Goal: Task Accomplishment & Management: Manage account settings

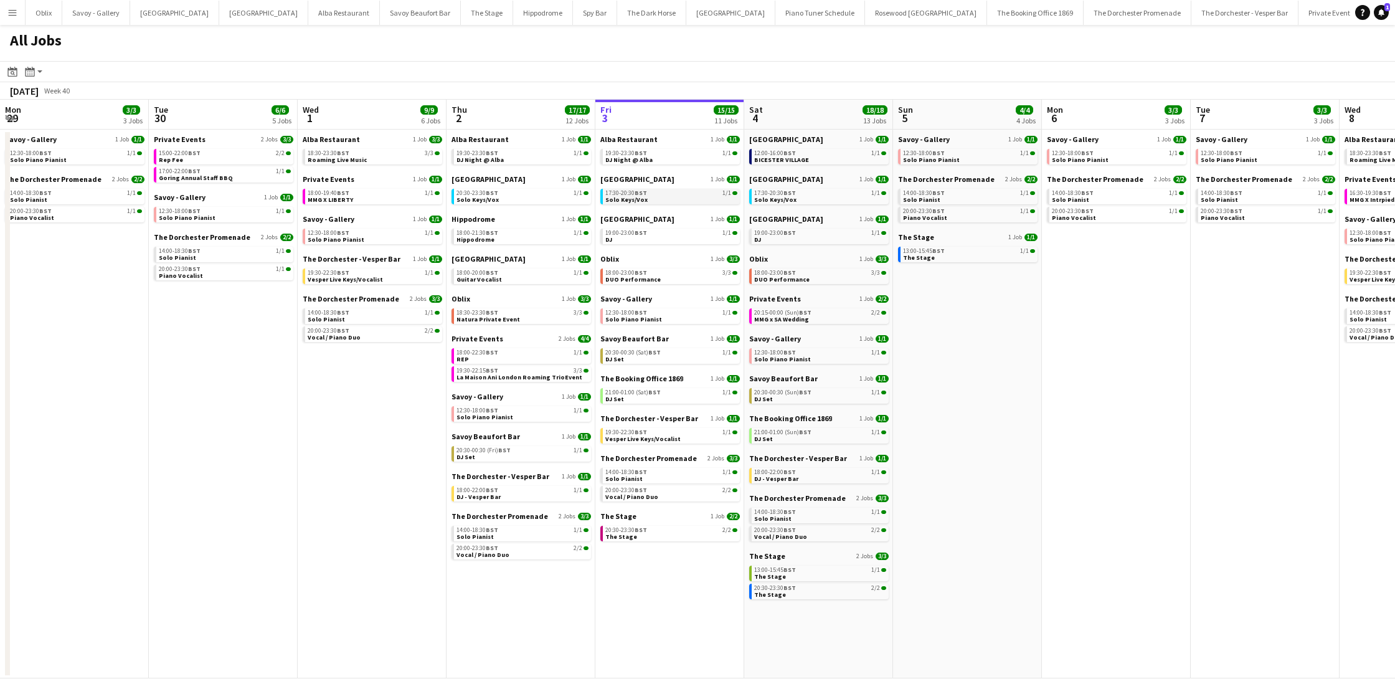
scroll to position [0, 298]
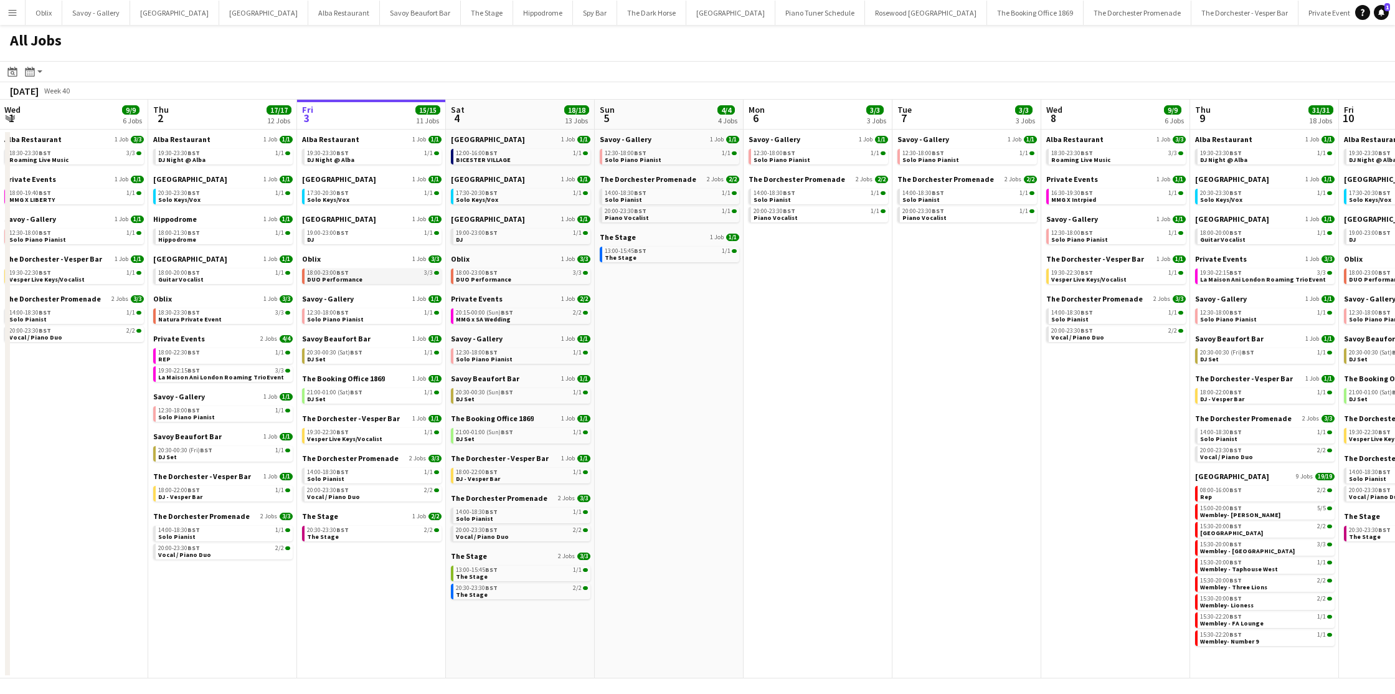
click at [364, 275] on div "18:00-23:00 BST 3/3" at bounding box center [373, 273] width 132 height 6
click at [364, 152] on div "19:30-23:30 BST 1/1" at bounding box center [373, 153] width 132 height 6
click at [373, 199] on link "17:30-20:30 BST 1/1 Solo Keys/Vox" at bounding box center [373, 196] width 132 height 14
click at [343, 238] on link "19:00-23:00 BST 1/1 DJ" at bounding box center [373, 236] width 132 height 14
click at [361, 316] on link "12:30-18:00 BST 1/1 Solo Piano Pianist" at bounding box center [373, 315] width 132 height 14
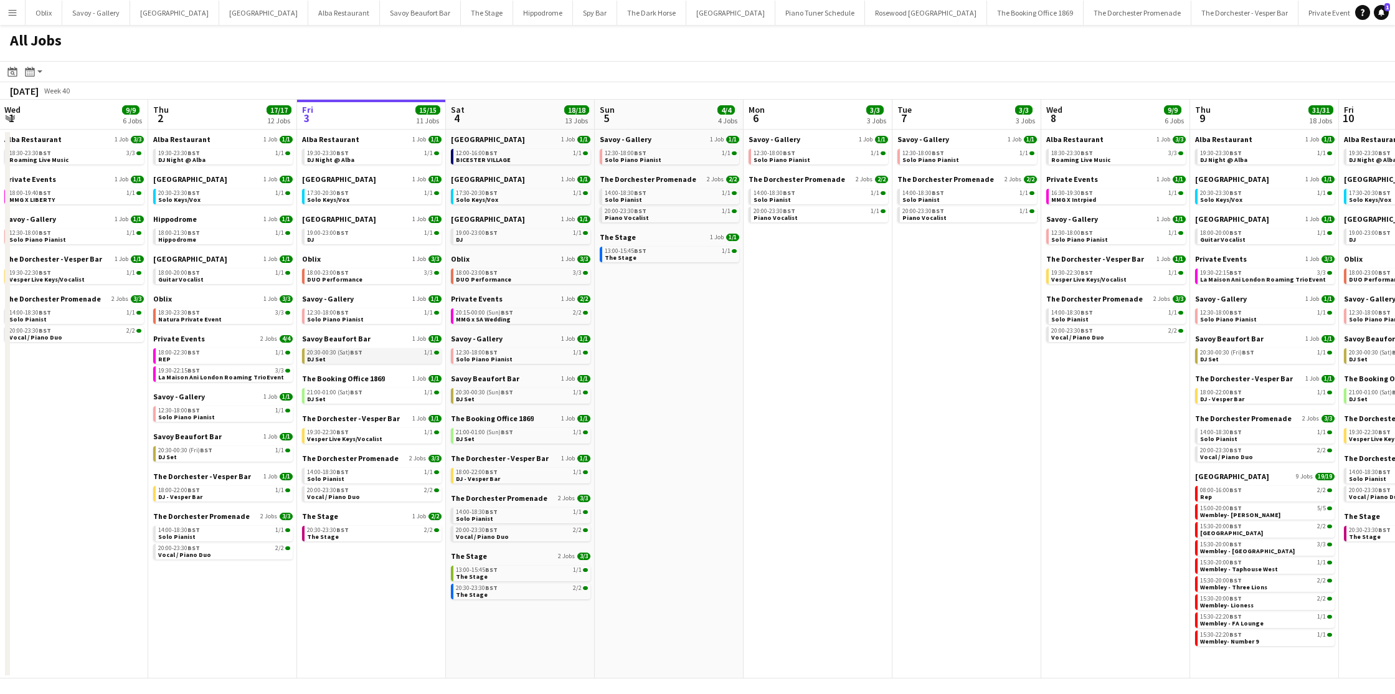
click at [363, 352] on div "20:30-00:30 (Sat) BST 1/1" at bounding box center [373, 352] width 132 height 6
click at [359, 396] on link "21:00-01:00 (Sat) BST 1/1 DJ Set" at bounding box center [373, 395] width 132 height 14
click at [343, 432] on span "BST" at bounding box center [342, 432] width 12 height 8
click at [355, 486] on link "20:00-23:30 BST 2/2 Vocal / Piano Duo" at bounding box center [373, 493] width 132 height 14
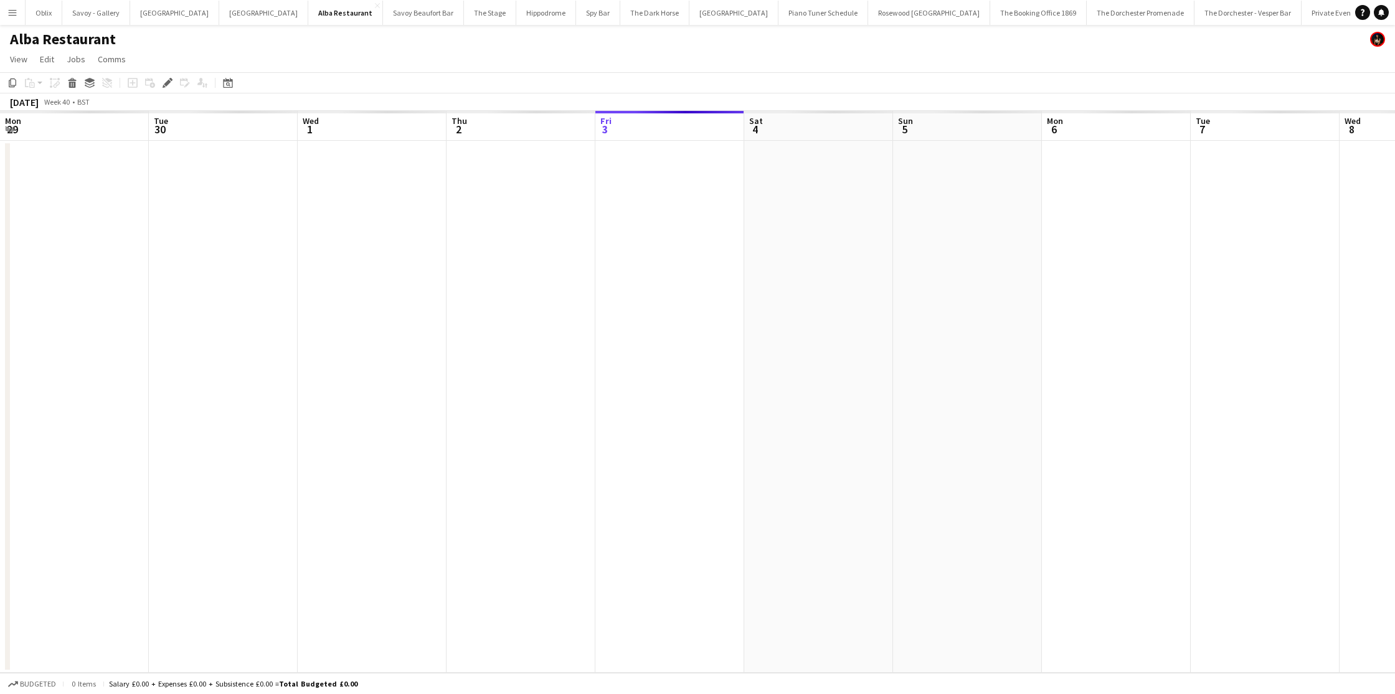
scroll to position [0, 428]
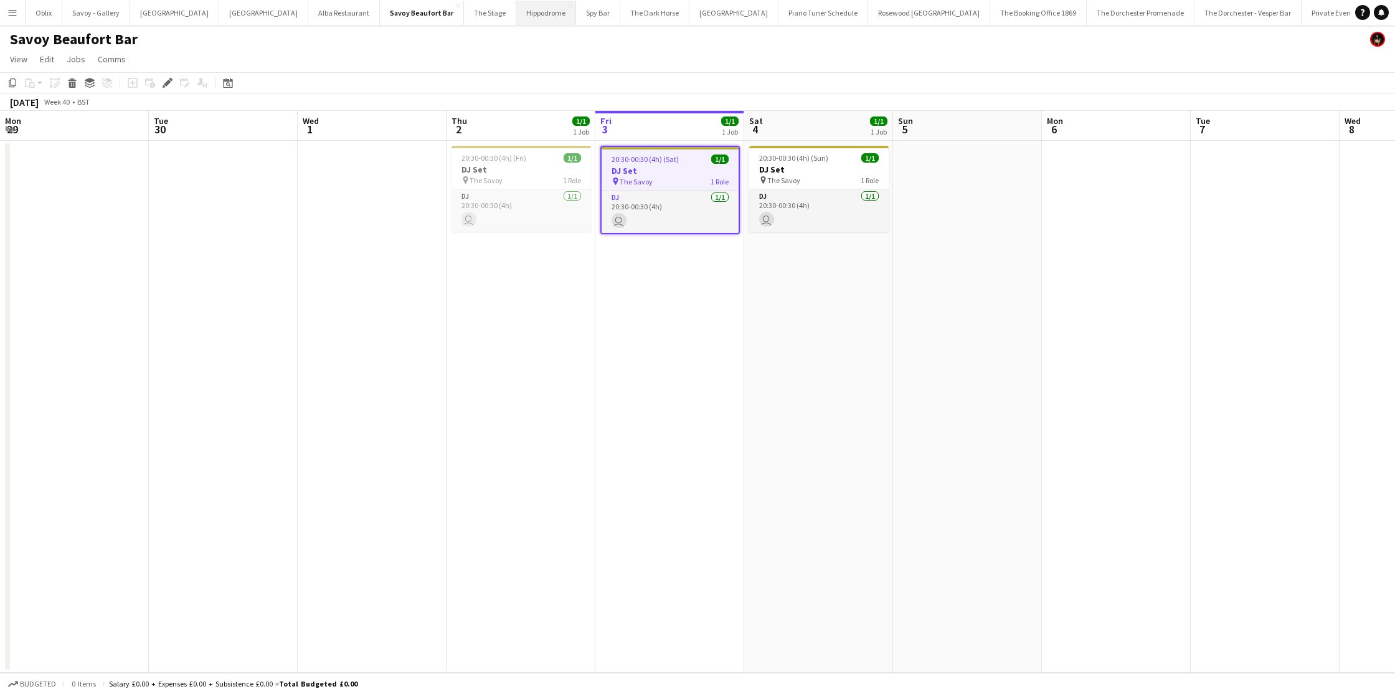
scroll to position [0, 428]
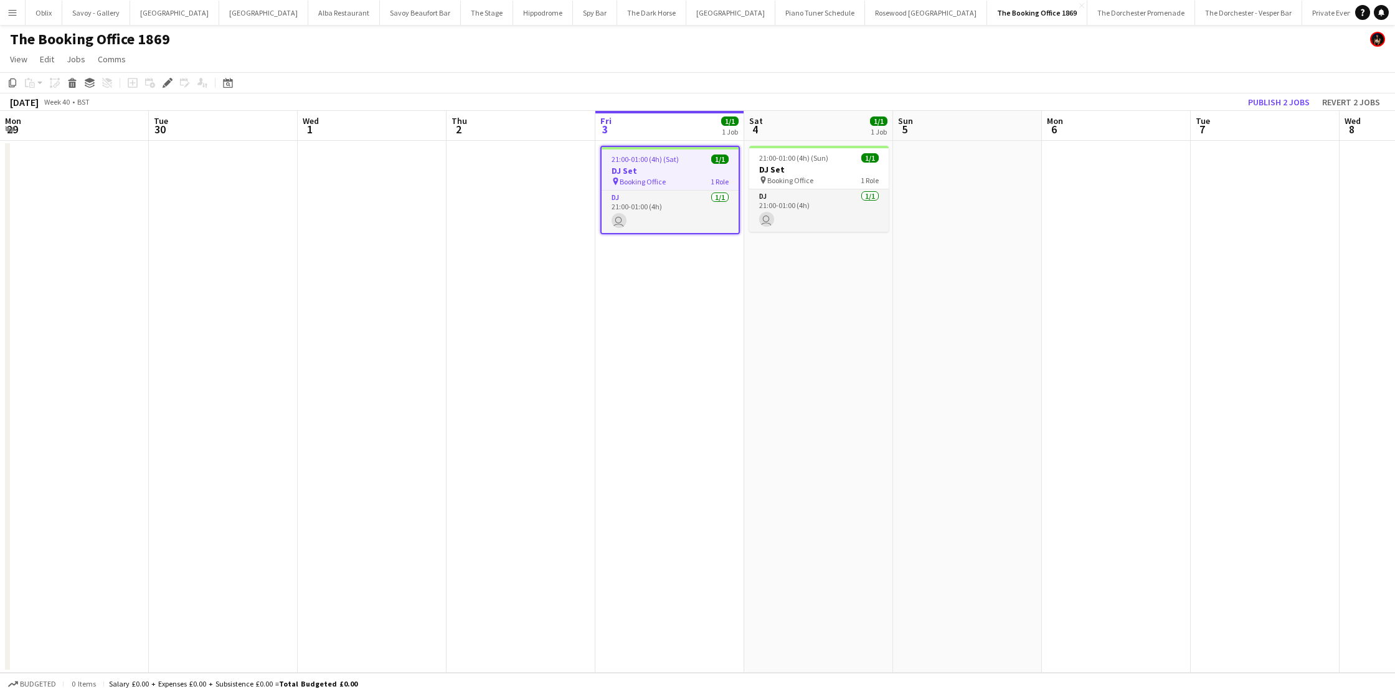
scroll to position [0, 428]
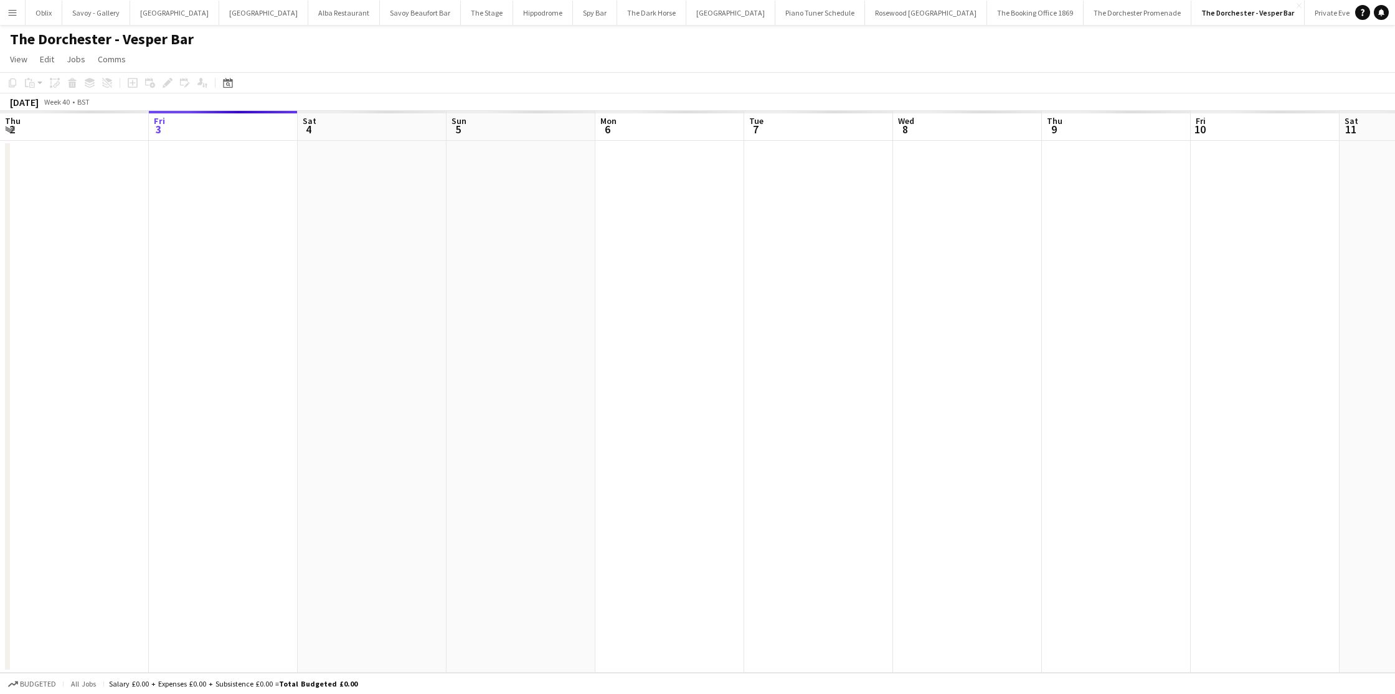
scroll to position [0, 428]
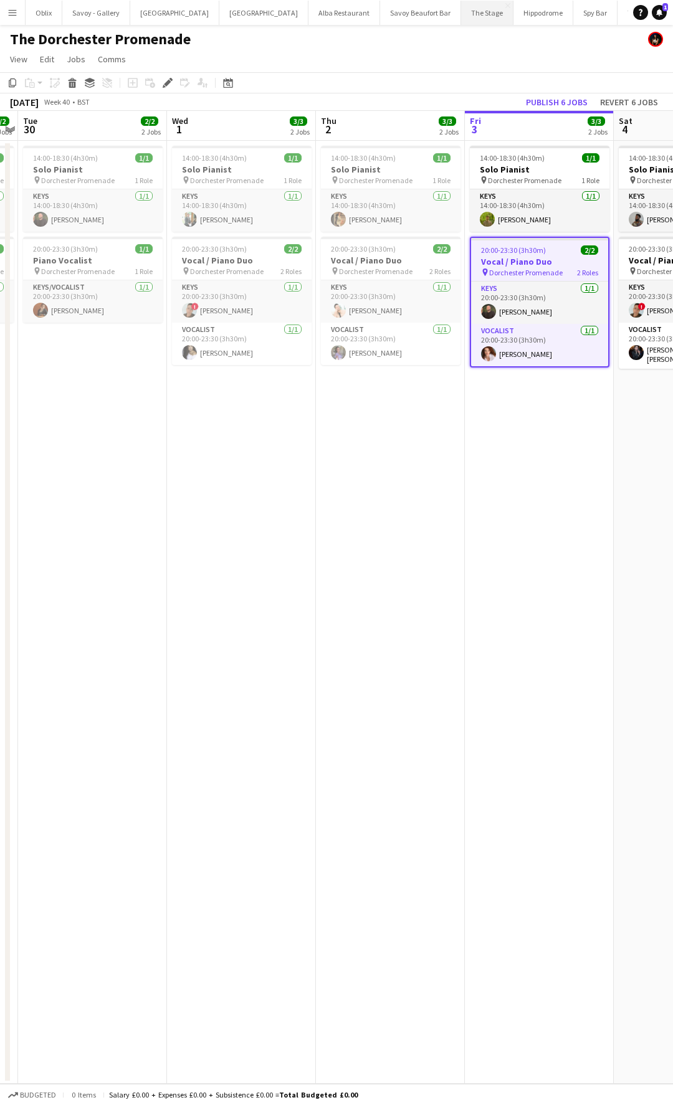
scroll to position [0, 428]
click at [16, 14] on app-icon "Menu" at bounding box center [12, 12] width 10 height 10
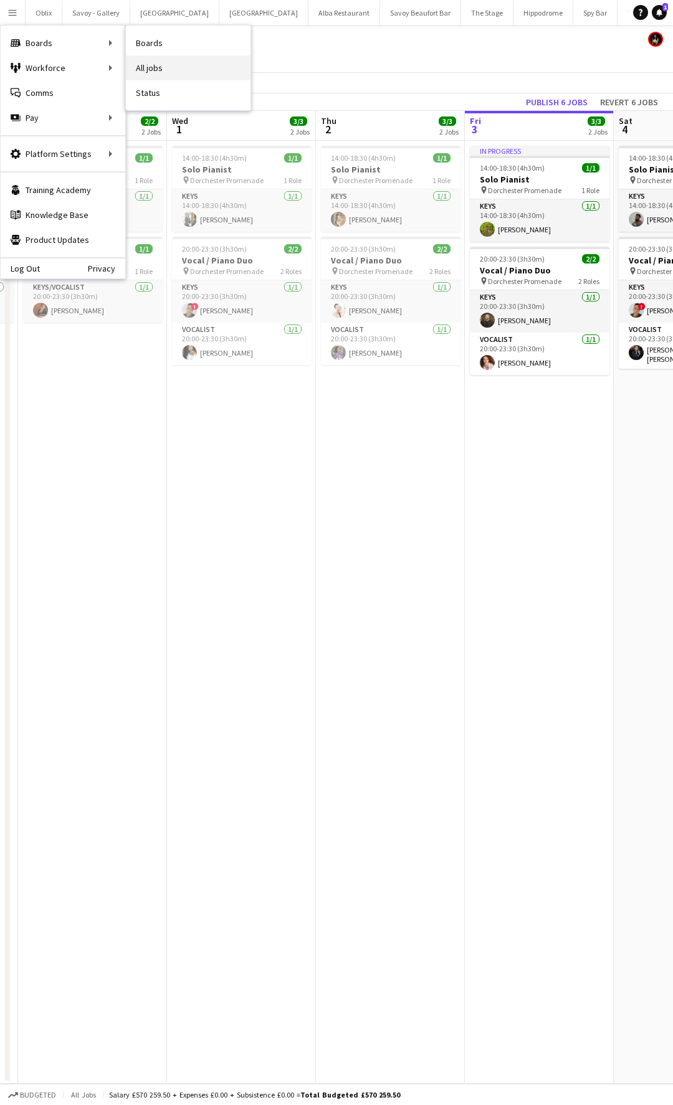
click at [151, 70] on link "All jobs" at bounding box center [188, 67] width 125 height 25
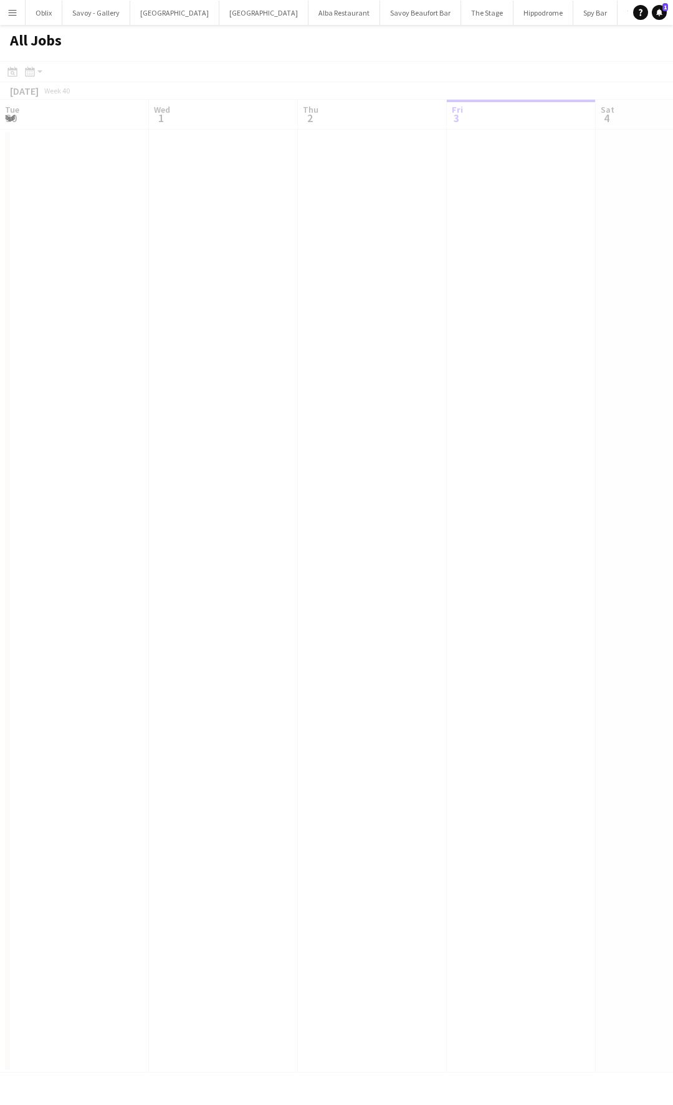
scroll to position [0, 298]
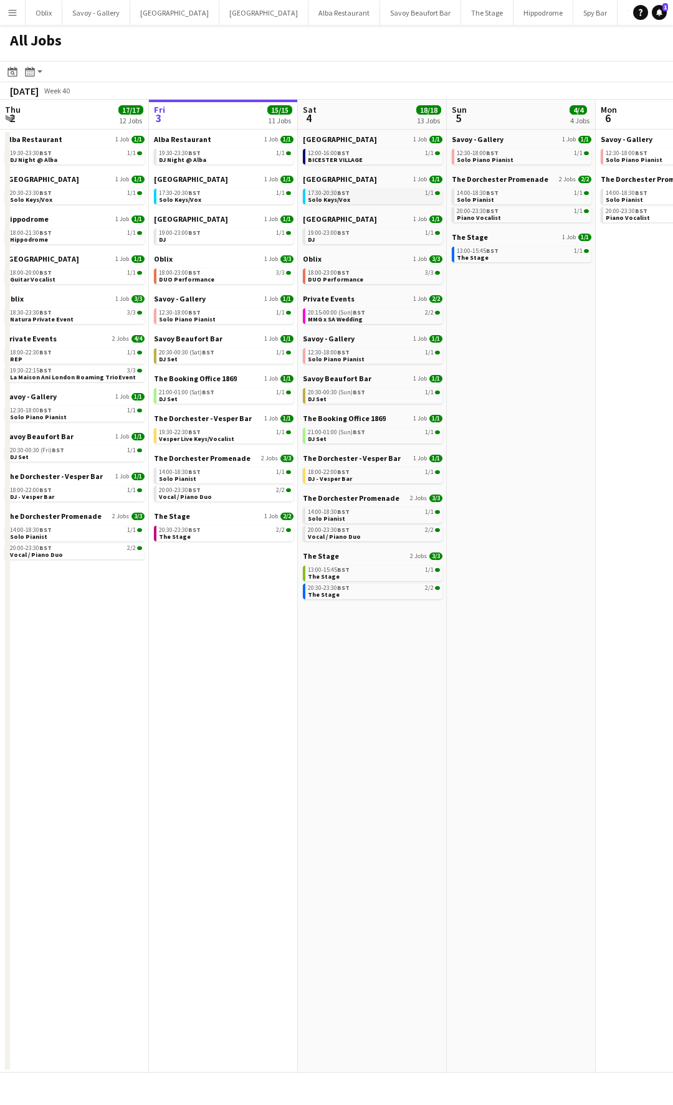
click at [389, 196] on link "17:30-20:30 BST 1/1 Solo Keys/Vox" at bounding box center [374, 196] width 132 height 14
click at [360, 232] on div "19:00-23:00 BST 1/1" at bounding box center [374, 233] width 132 height 6
click at [9, 10] on app-icon "Menu" at bounding box center [12, 12] width 10 height 10
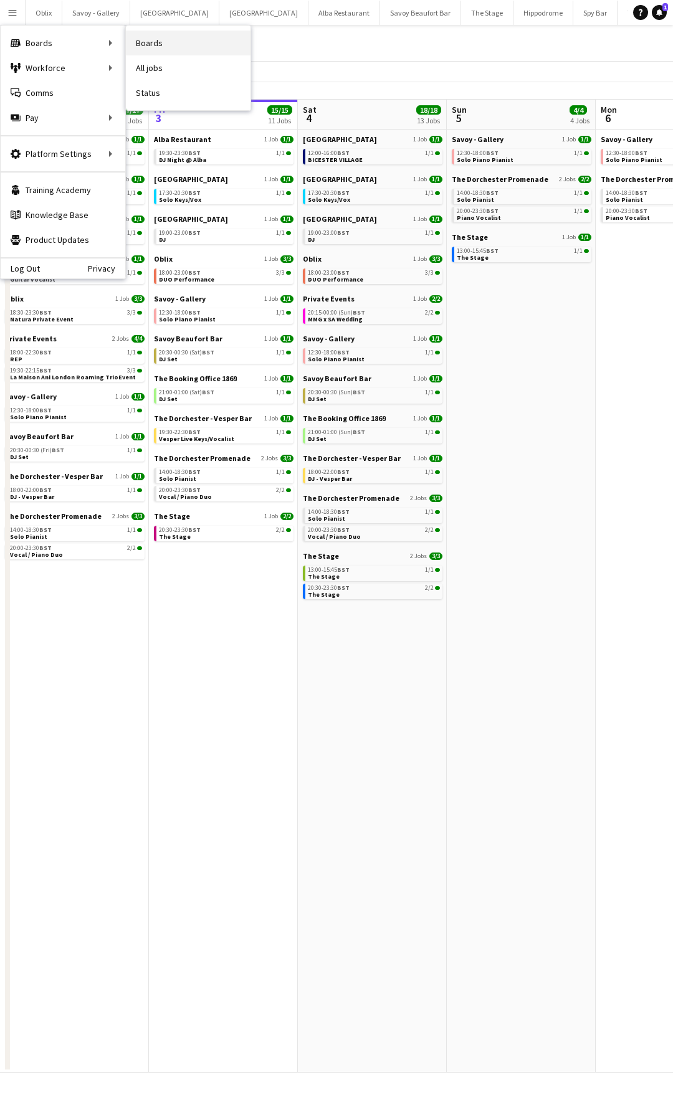
click at [167, 44] on link "Boards" at bounding box center [188, 43] width 125 height 25
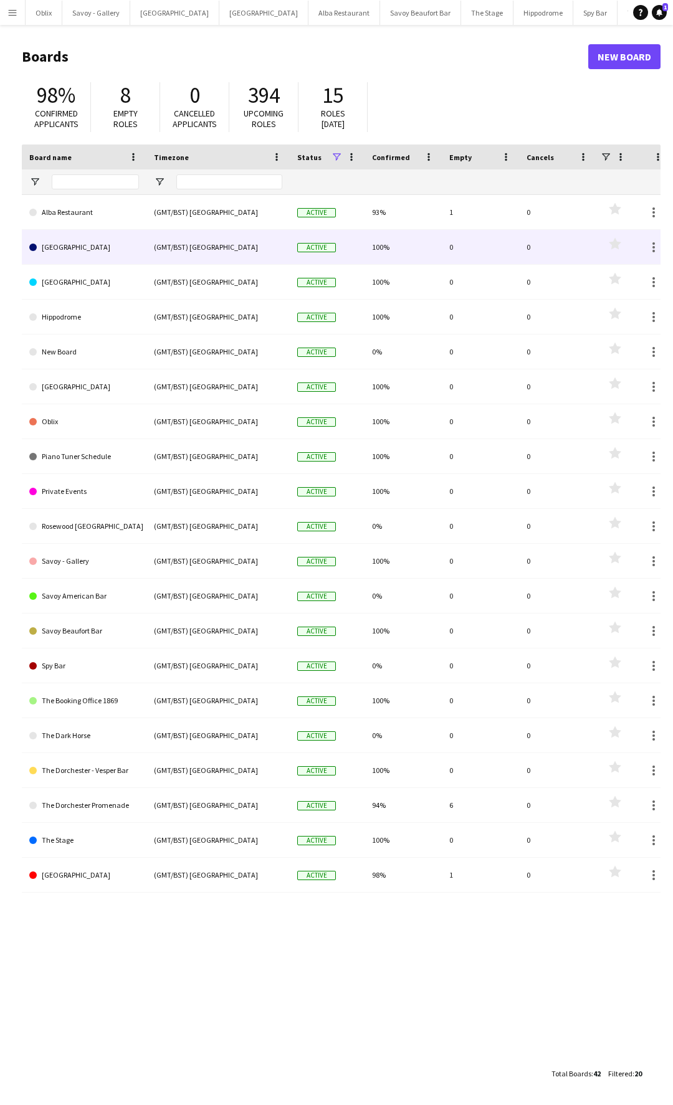
click at [87, 256] on link "[GEOGRAPHIC_DATA]" at bounding box center [84, 247] width 110 height 35
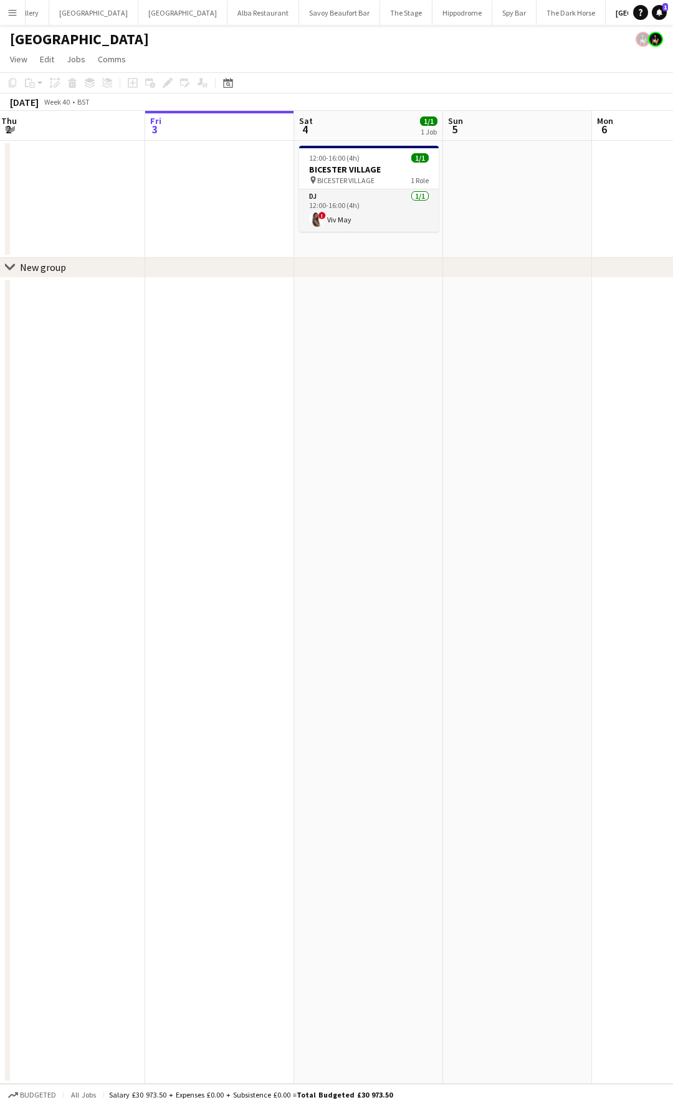
scroll to position [0, 299]
click at [14, 11] on app-icon "Menu" at bounding box center [12, 12] width 10 height 10
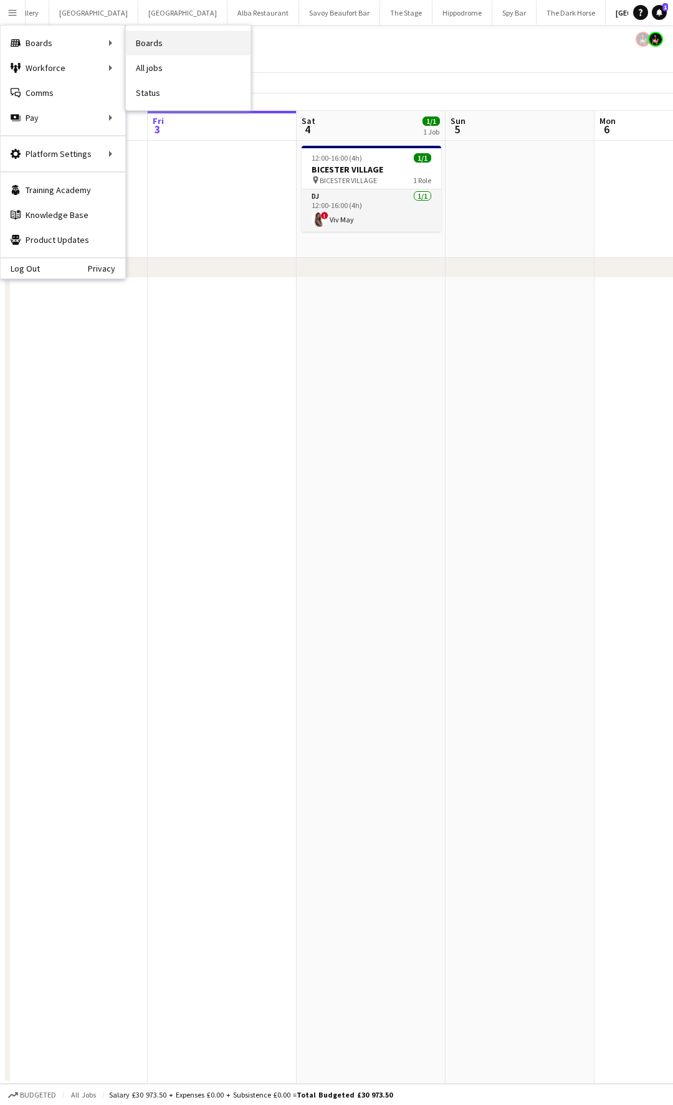
click at [173, 42] on link "Boards" at bounding box center [188, 43] width 125 height 25
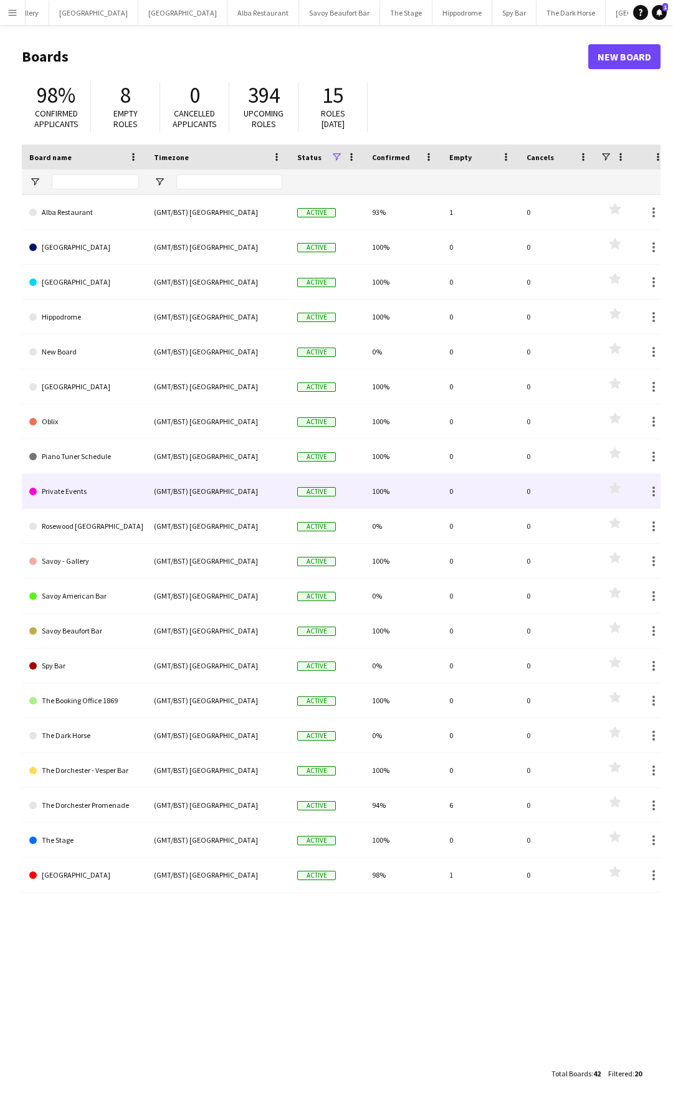
click at [110, 505] on link "Private Events" at bounding box center [84, 491] width 110 height 35
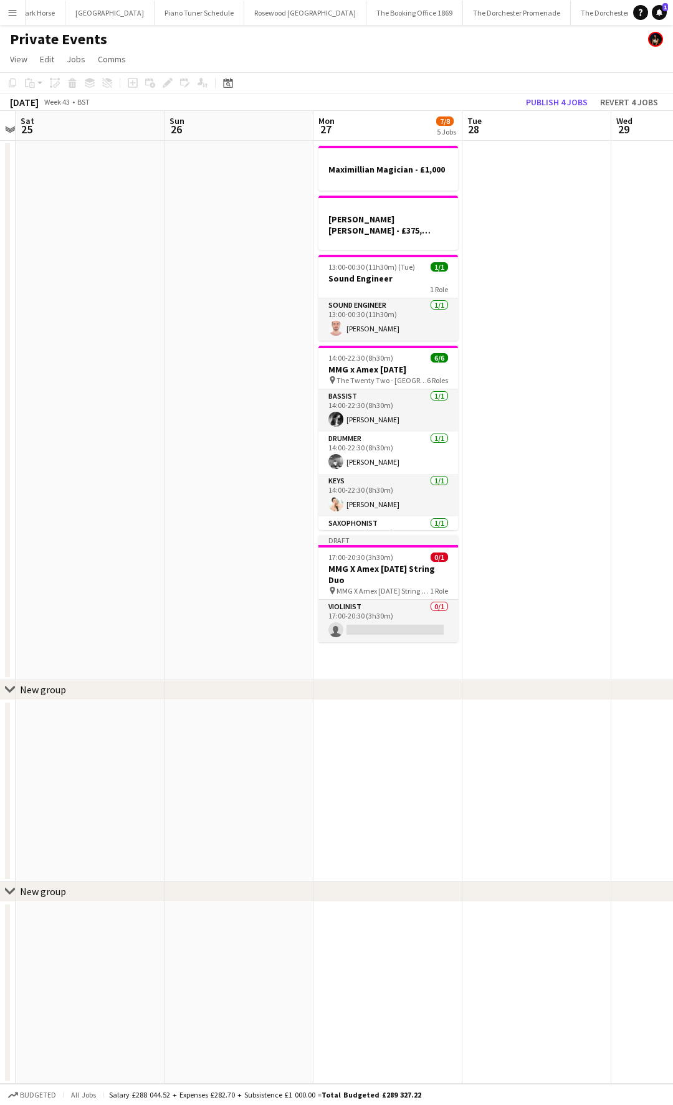
scroll to position [0, 432]
click at [11, 17] on button "Menu" at bounding box center [12, 12] width 25 height 25
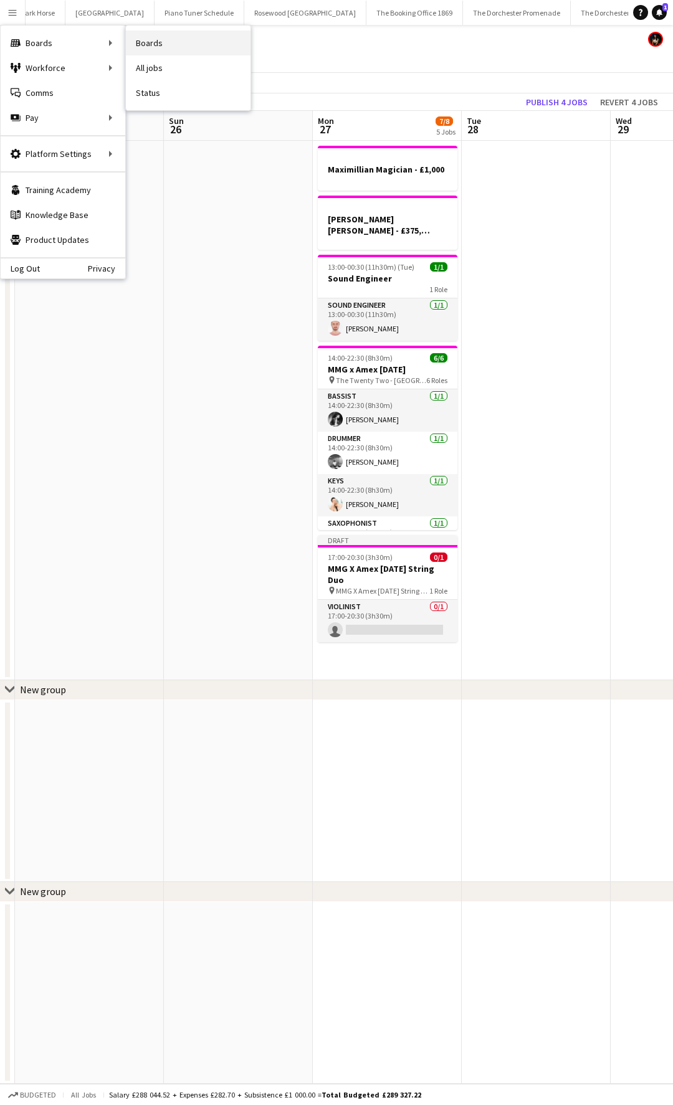
click at [182, 45] on link "Boards" at bounding box center [188, 43] width 125 height 25
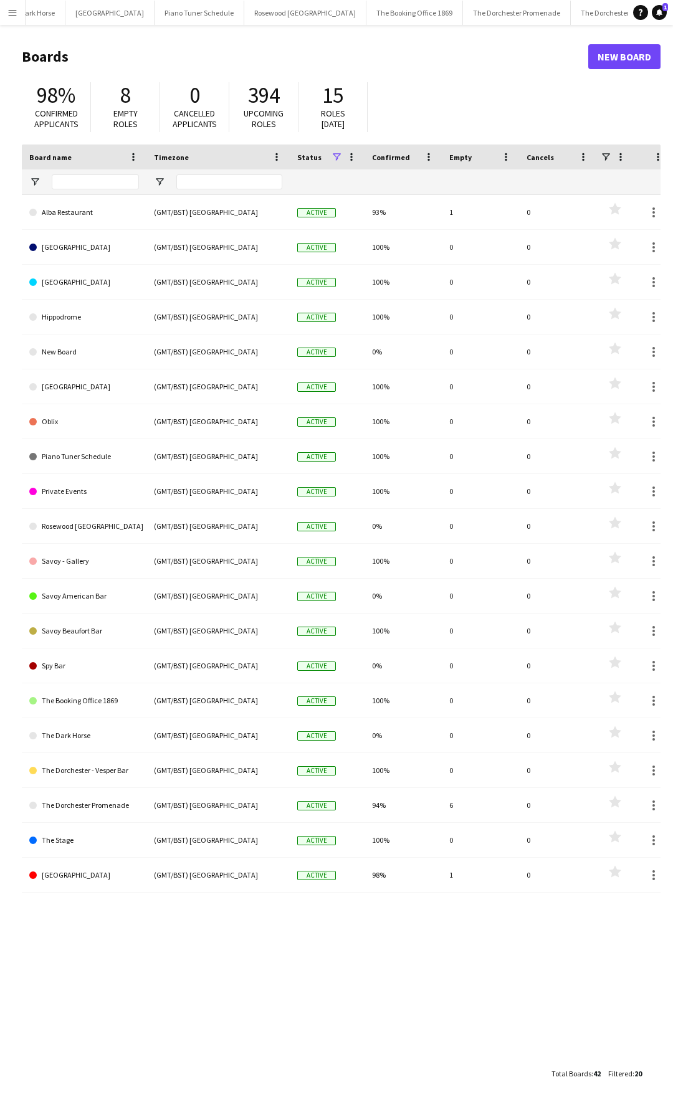
click at [7, 18] on button "Menu" at bounding box center [12, 12] width 25 height 25
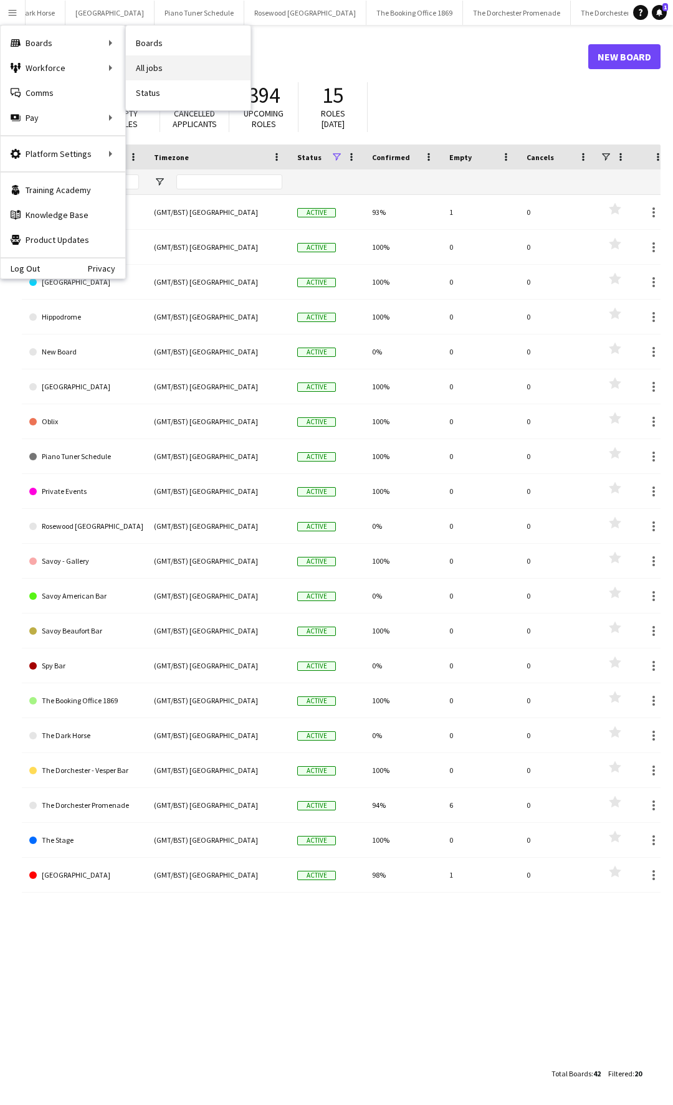
click at [151, 67] on link "All jobs" at bounding box center [188, 67] width 125 height 25
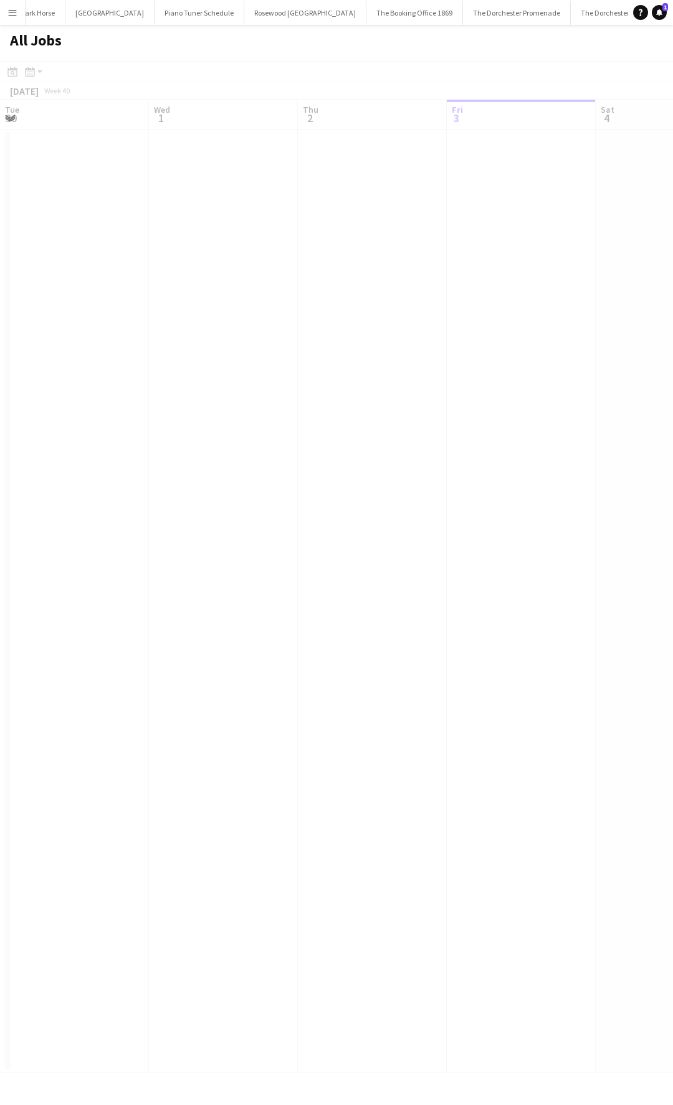
scroll to position [0, 298]
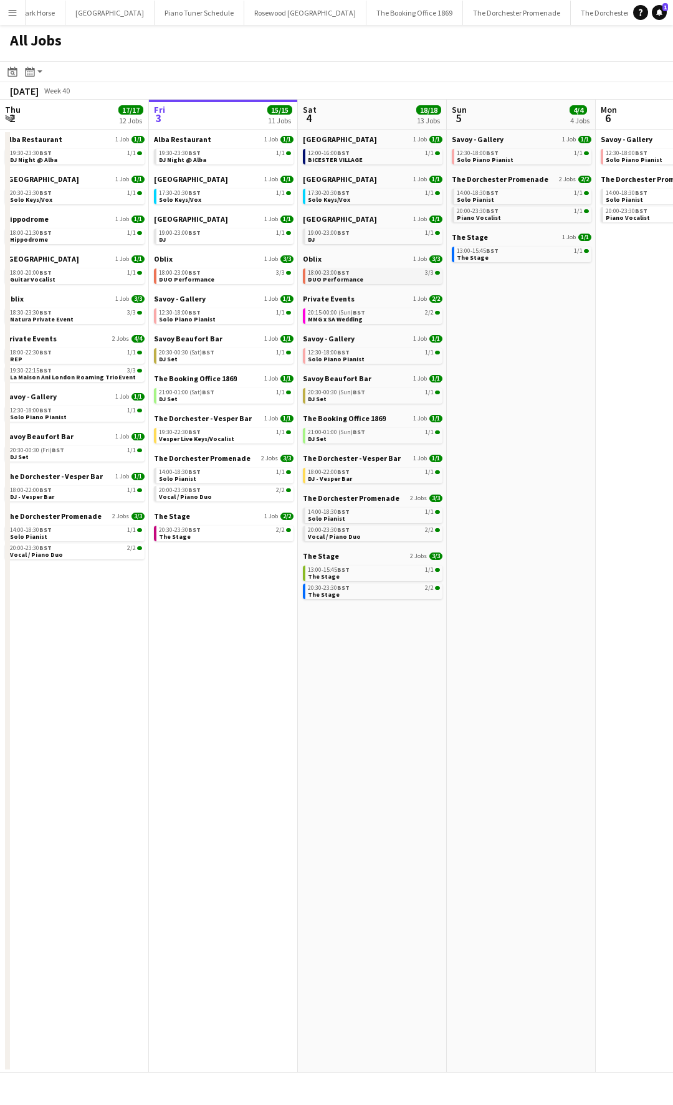
click at [360, 270] on div "18:00-23:00 BST 3/3" at bounding box center [374, 273] width 132 height 6
click at [385, 360] on link "12:30-18:00 BST 1/1 Solo Piano Pianist" at bounding box center [374, 355] width 132 height 14
click at [367, 400] on link "20:30-00:30 (Sun) BST 1/1 DJ Set" at bounding box center [374, 395] width 132 height 14
click at [349, 433] on span "21:00-01:00 (Sun) BST" at bounding box center [336, 432] width 57 height 6
click at [375, 471] on div "18:00-22:00 BST 1/1" at bounding box center [374, 472] width 132 height 6
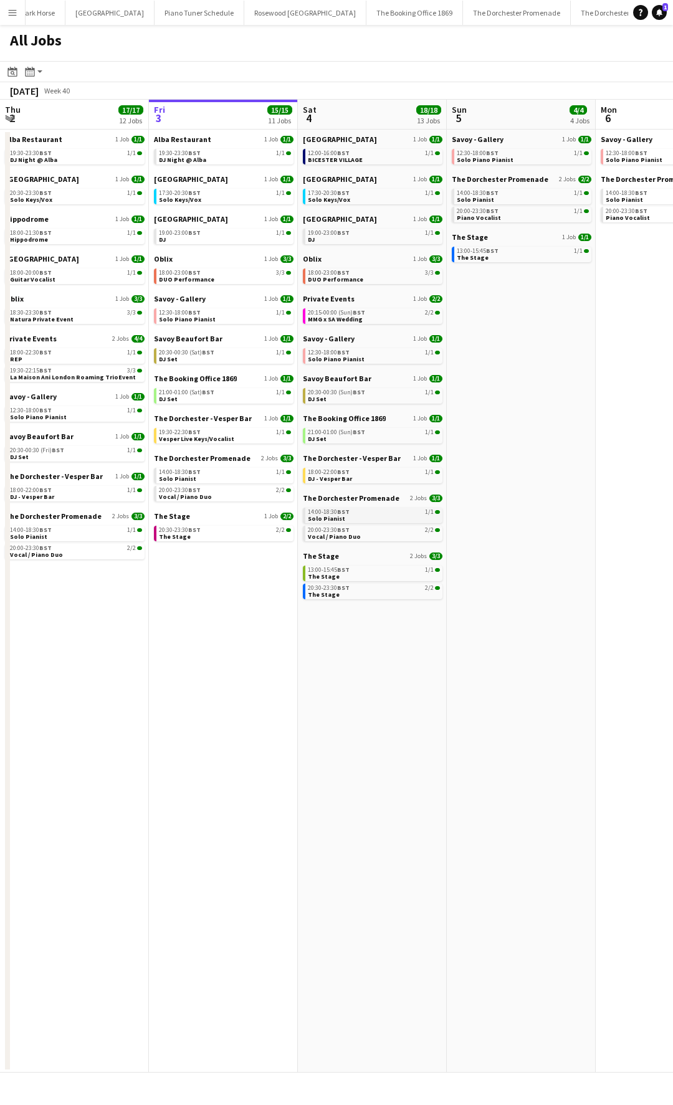
click at [383, 515] on link "14:00-18:30 BST 1/1 Solo Pianist" at bounding box center [374, 515] width 132 height 14
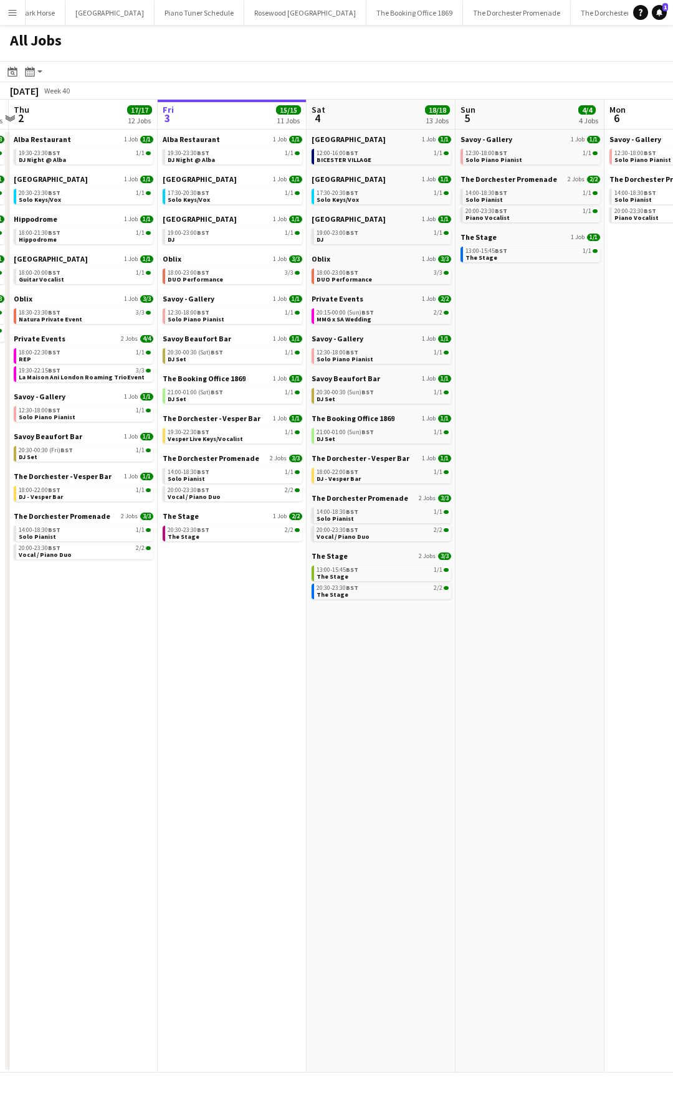
scroll to position [0, 275]
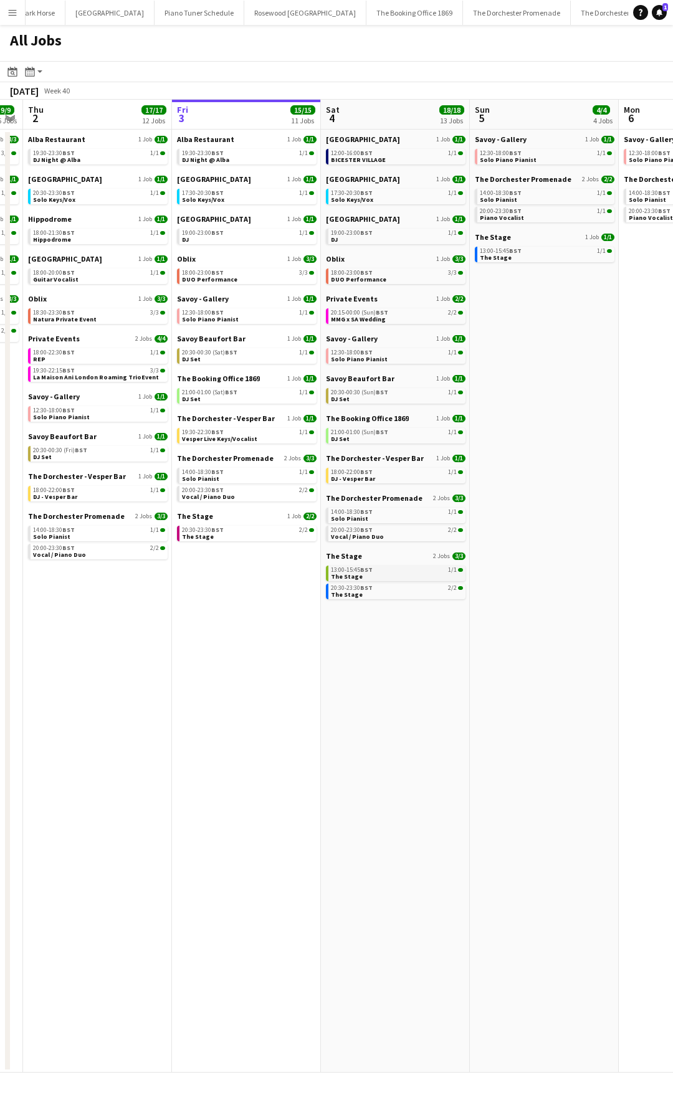
click at [386, 576] on link "13:00-15:45 BST 1/1 The Stage" at bounding box center [397, 572] width 132 height 14
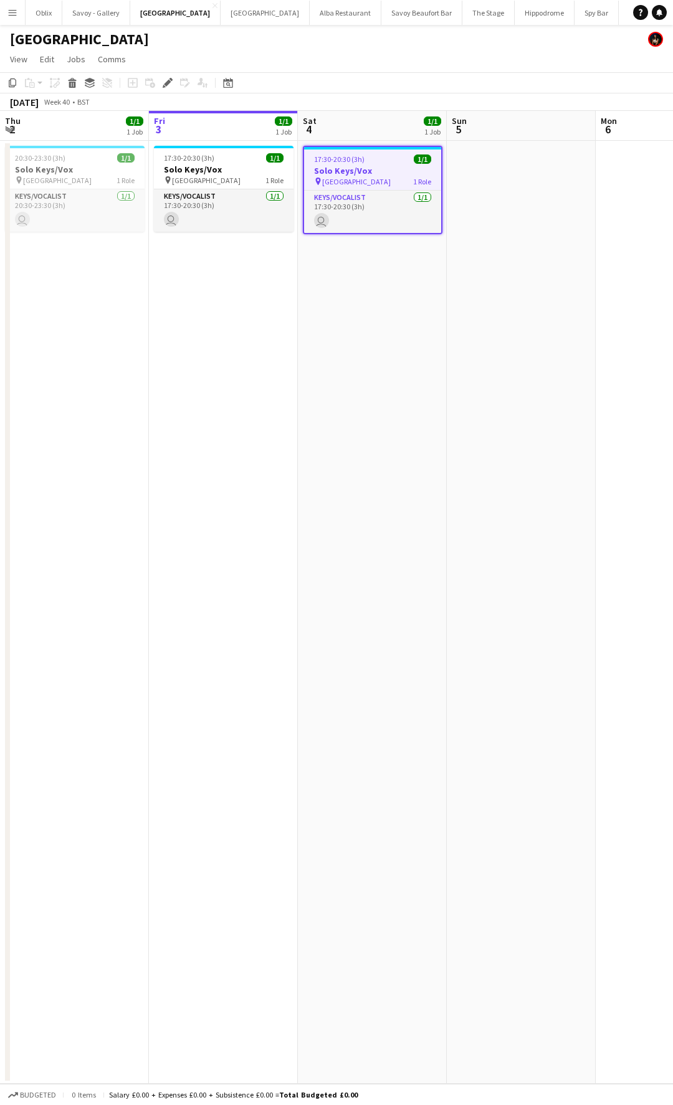
scroll to position [0, 428]
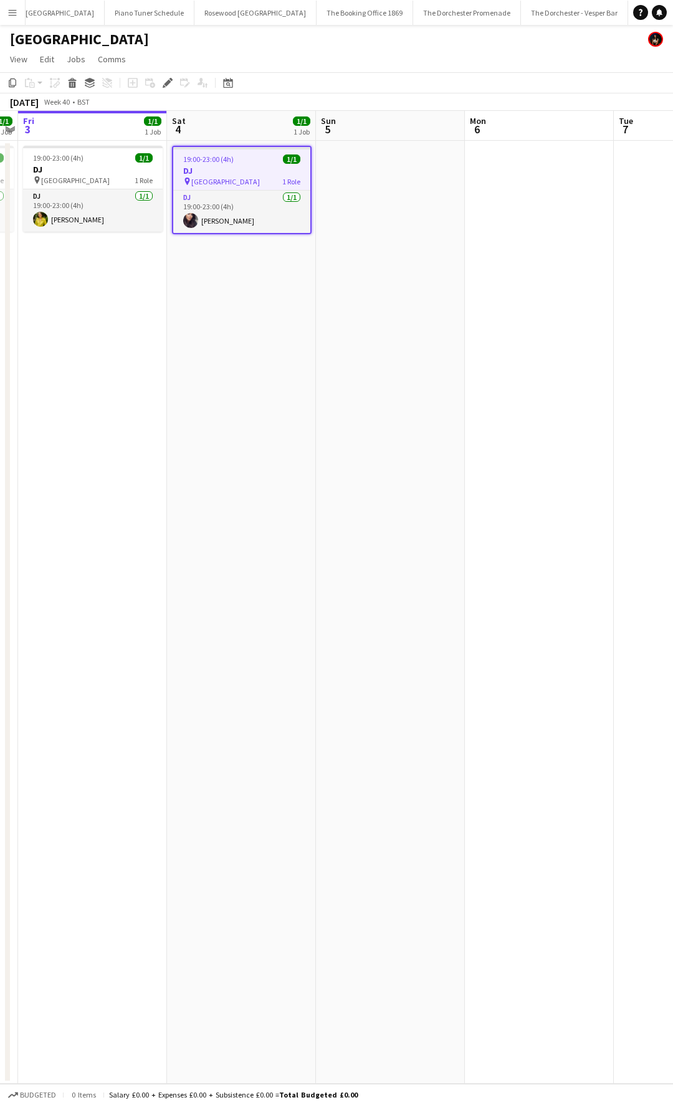
scroll to position [0, 671]
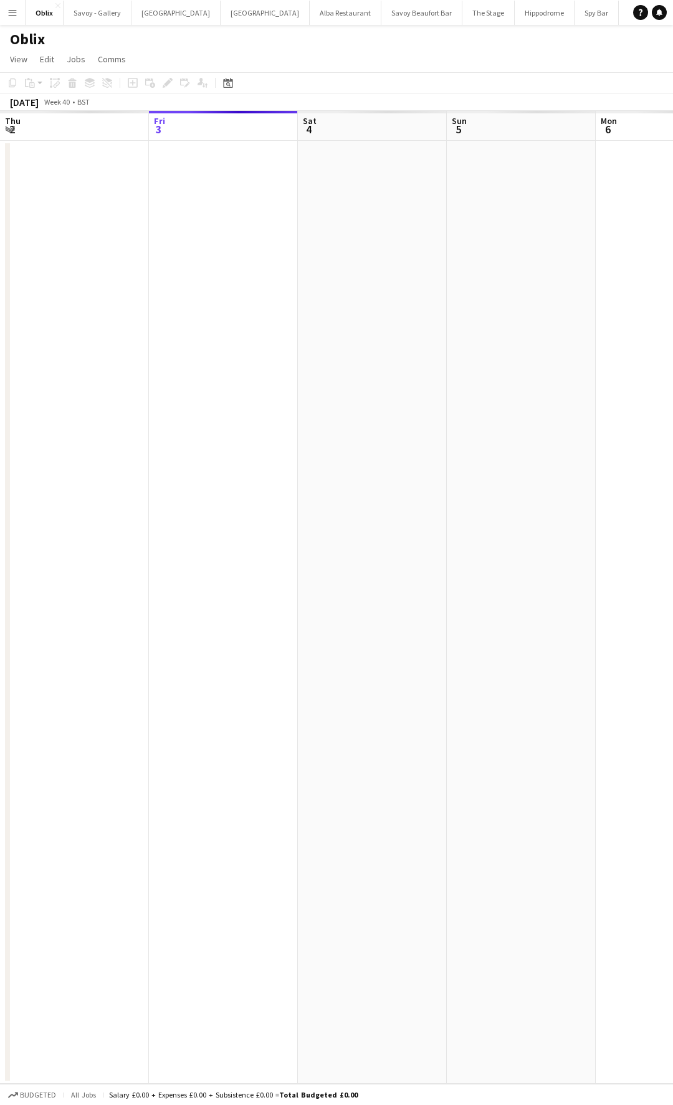
scroll to position [0, 428]
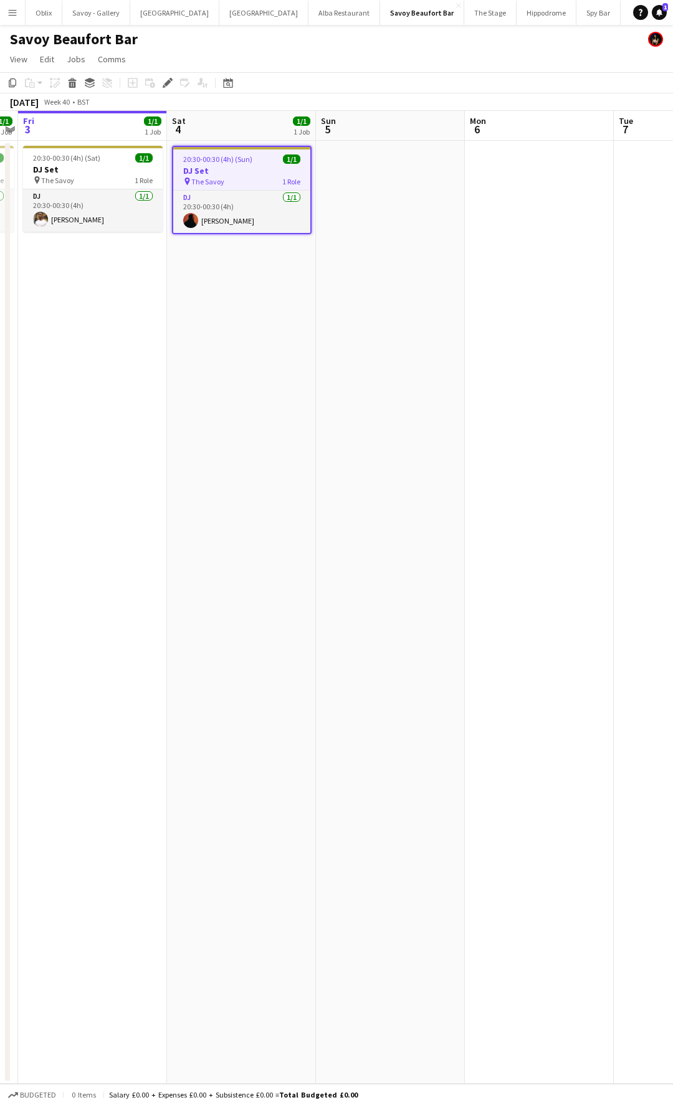
click at [239, 174] on h3 "DJ Set" at bounding box center [241, 170] width 137 height 11
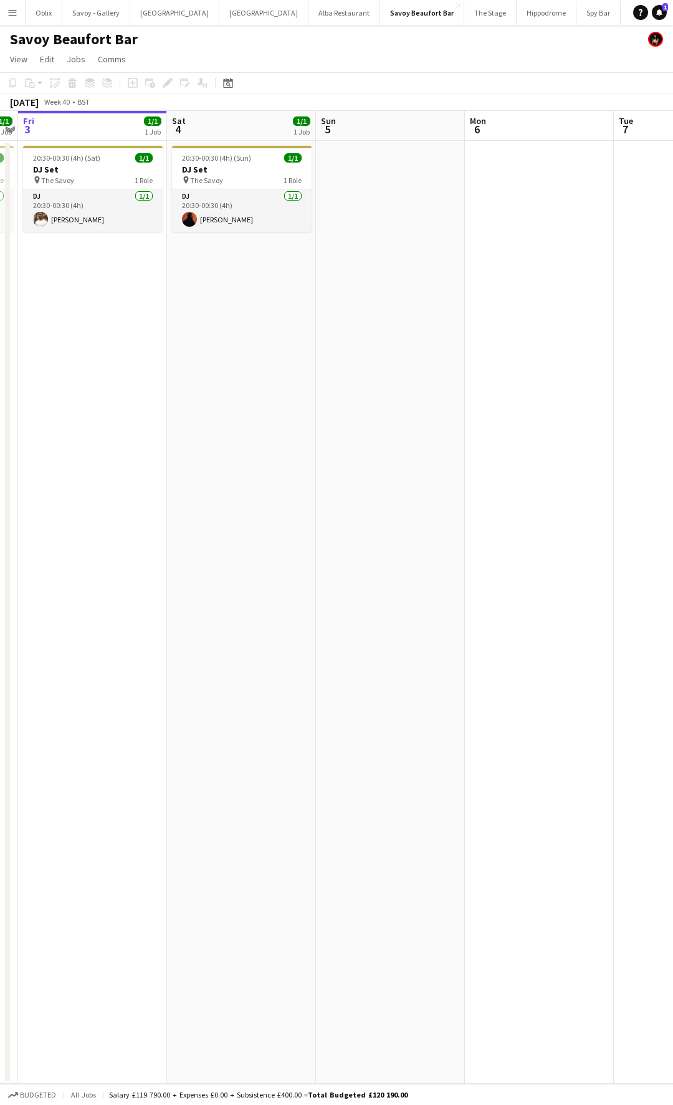
click at [172, 159] on div "20:30-00:30 (4h) (Sun) 1/1 DJ Set pin The Savoy 1 Role DJ 1/1 20:30-00:30 (4h) …" at bounding box center [242, 189] width 140 height 86
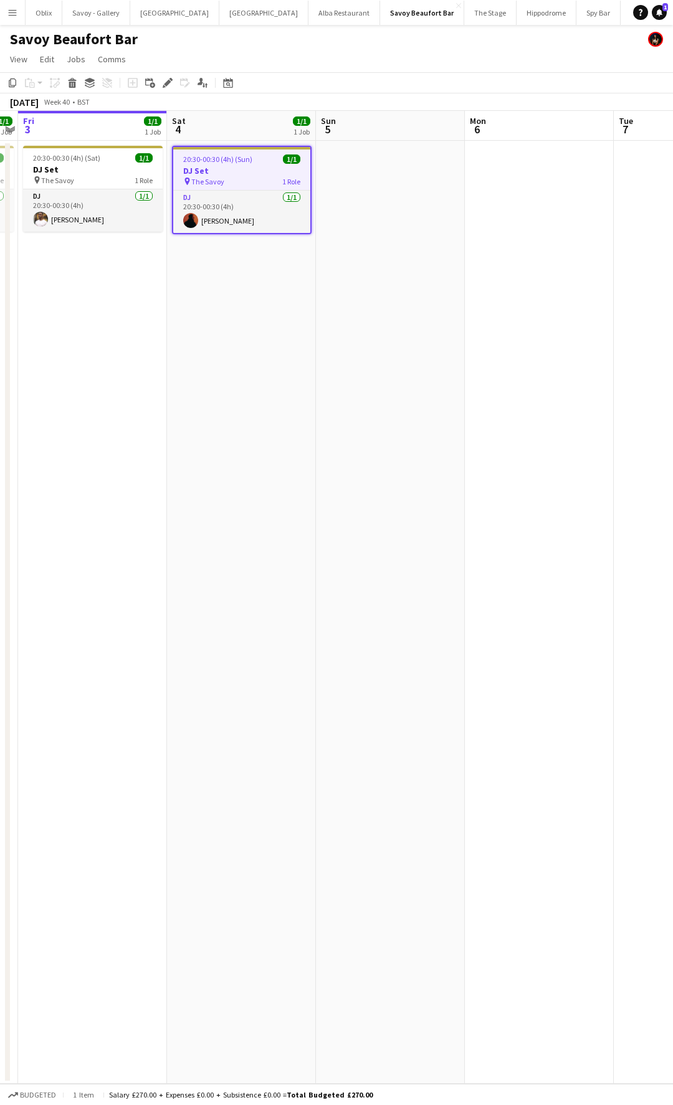
click at [202, 164] on app-job-card "20:30-00:30 (4h) (Sun) 1/1 DJ Set pin The Savoy 1 Role DJ 1/1 20:30-00:30 (4h) …" at bounding box center [242, 190] width 140 height 88
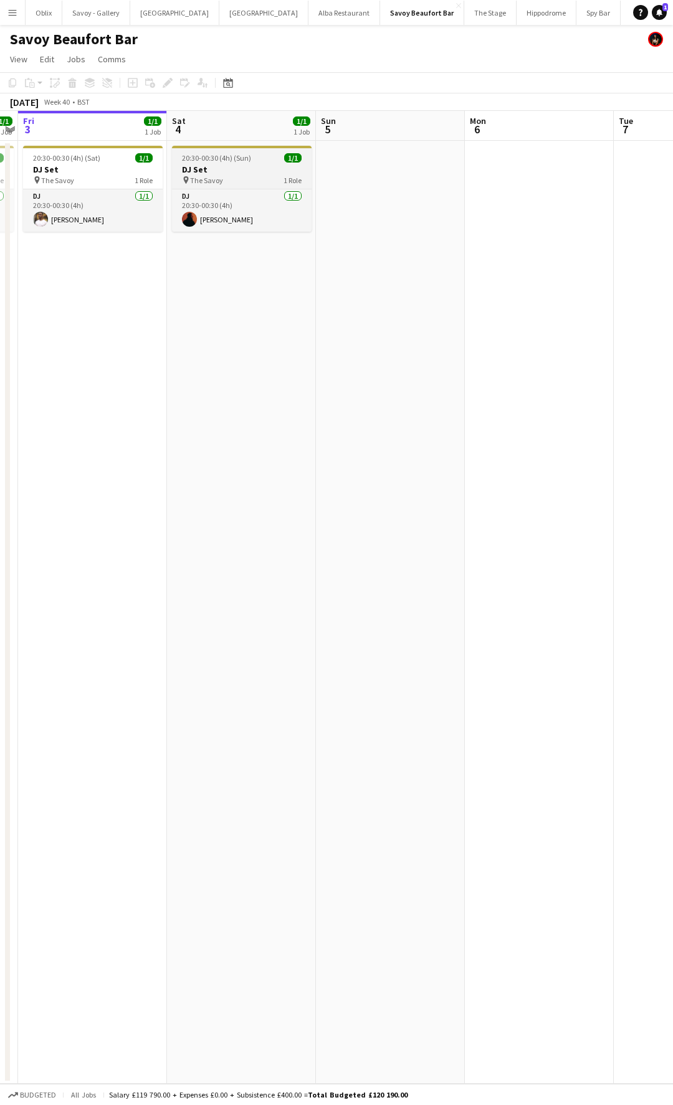
click at [202, 164] on h3 "DJ Set" at bounding box center [242, 169] width 140 height 11
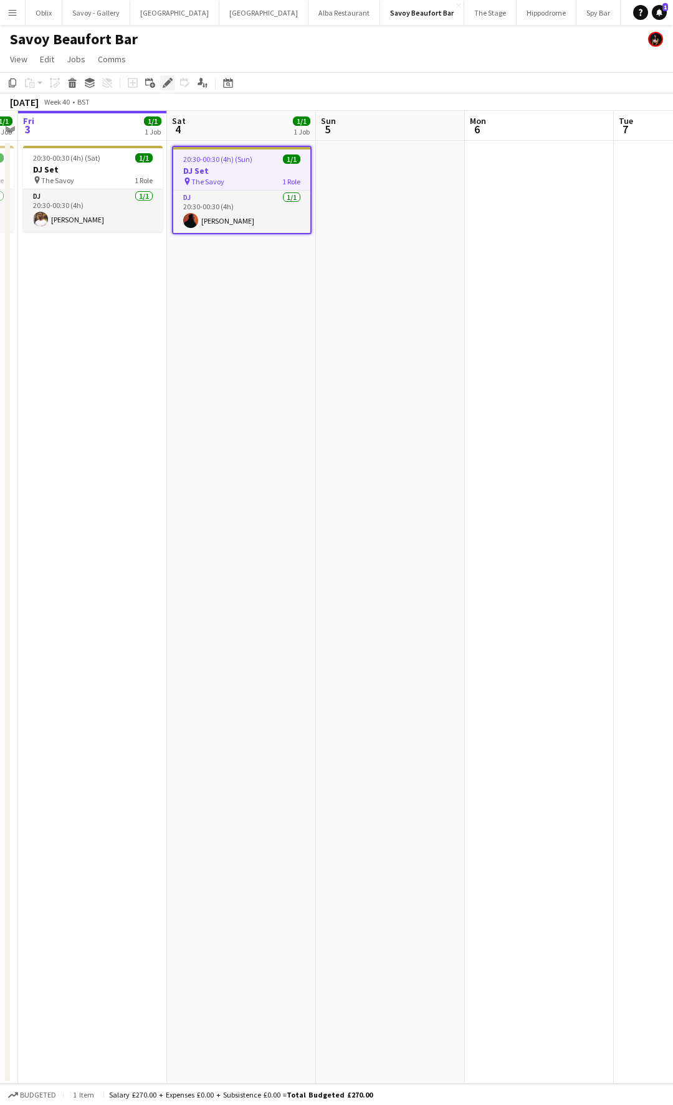
click at [167, 85] on icon at bounding box center [167, 83] width 7 height 7
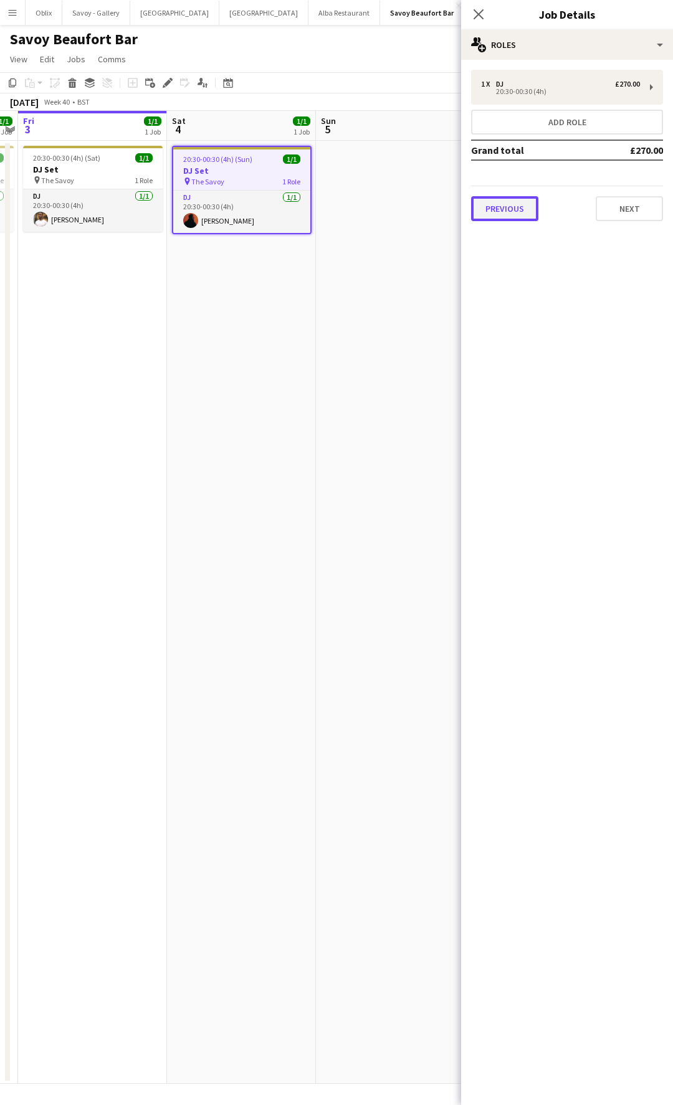
click at [506, 202] on button "Previous" at bounding box center [504, 208] width 67 height 25
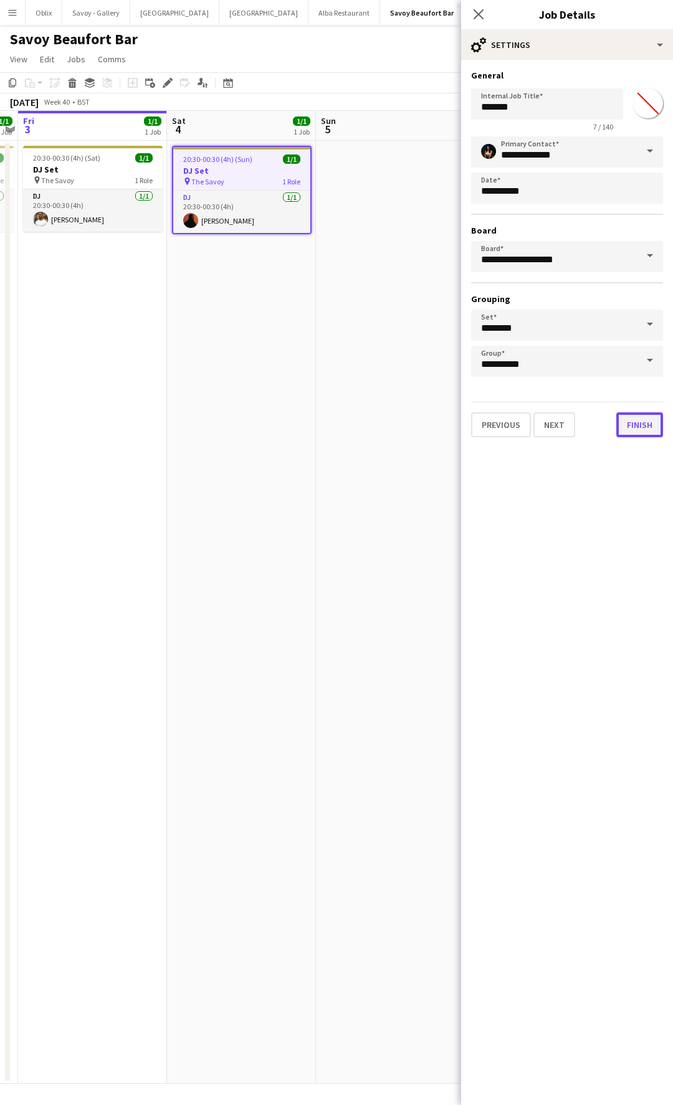
drag, startPoint x: 649, startPoint y: 427, endPoint x: 648, endPoint y: 414, distance: 12.5
click at [649, 427] on button "Finish" at bounding box center [639, 424] width 47 height 25
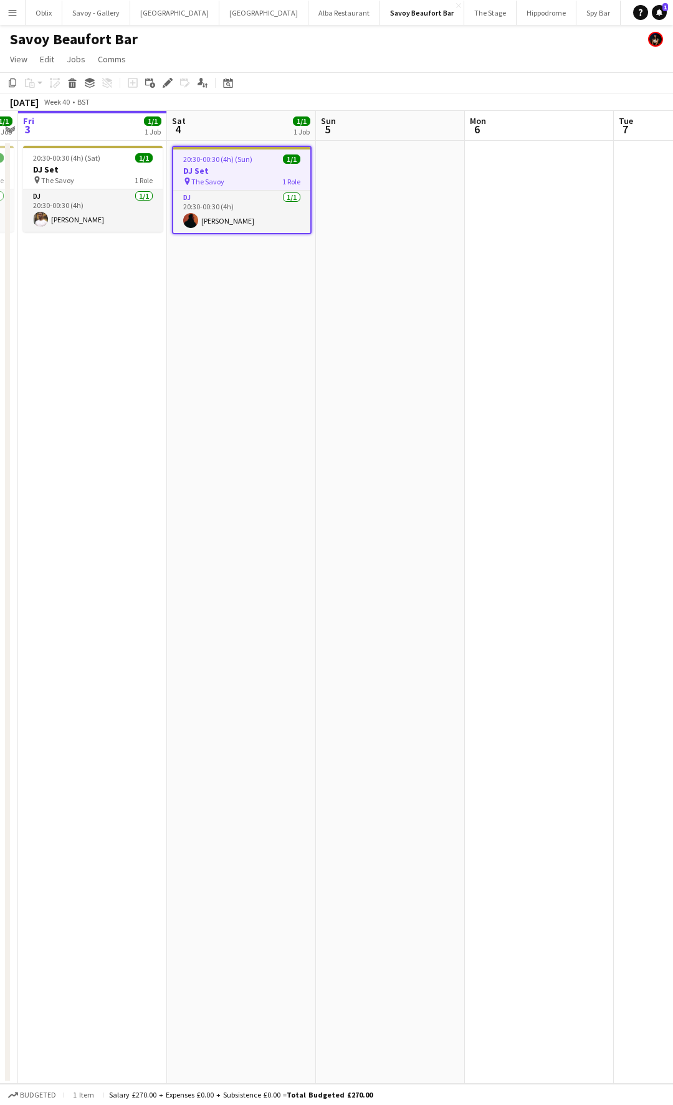
click at [220, 171] on h3 "DJ Set" at bounding box center [241, 170] width 137 height 11
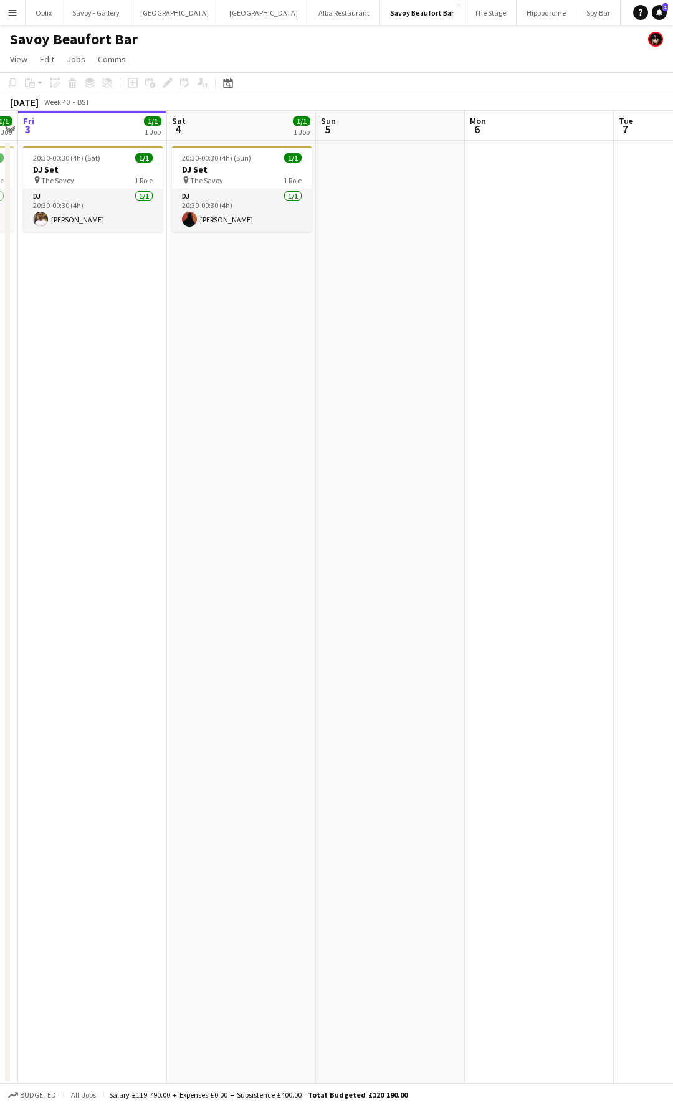
drag, startPoint x: 199, startPoint y: 183, endPoint x: 176, endPoint y: 116, distance: 71.1
click at [199, 183] on span "The Savoy" at bounding box center [206, 180] width 33 height 9
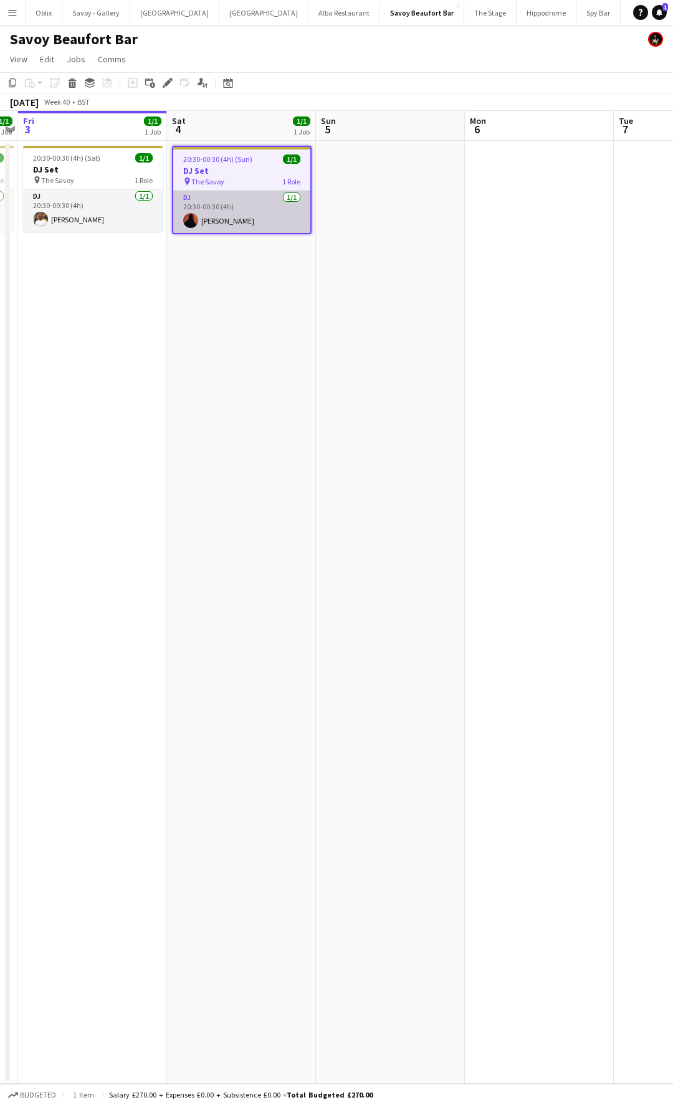
click at [220, 215] on app-card-role "DJ 1/1 20:30-00:30 (4h) Frazer Robinson" at bounding box center [241, 212] width 137 height 42
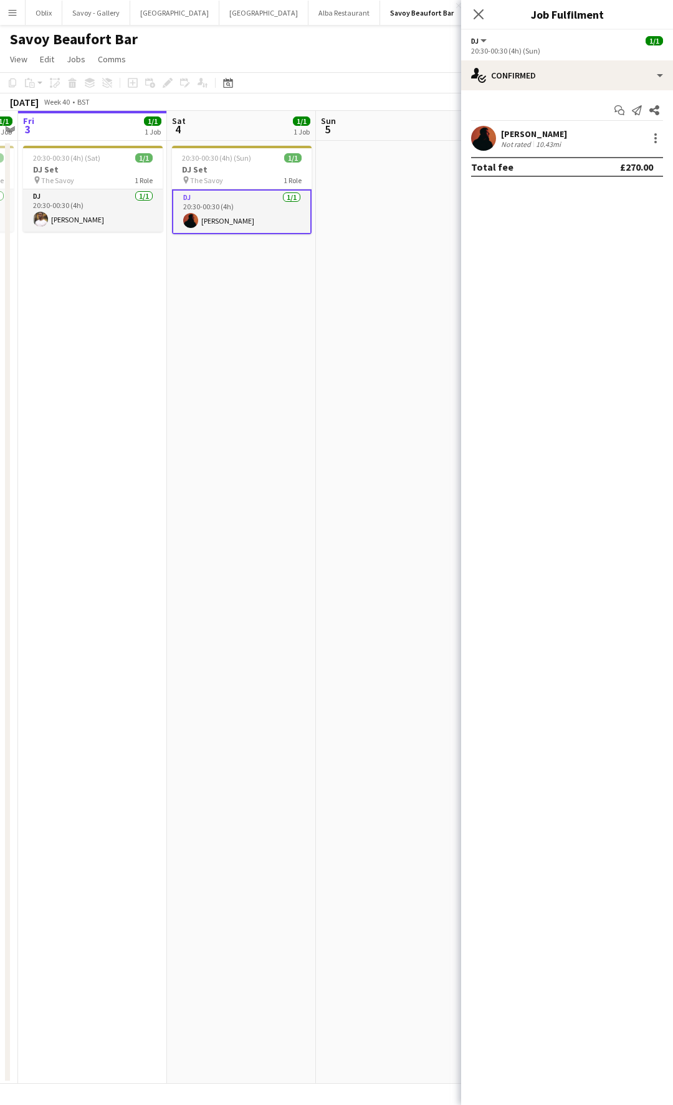
click at [488, 132] on app-user-avatar at bounding box center [483, 138] width 25 height 25
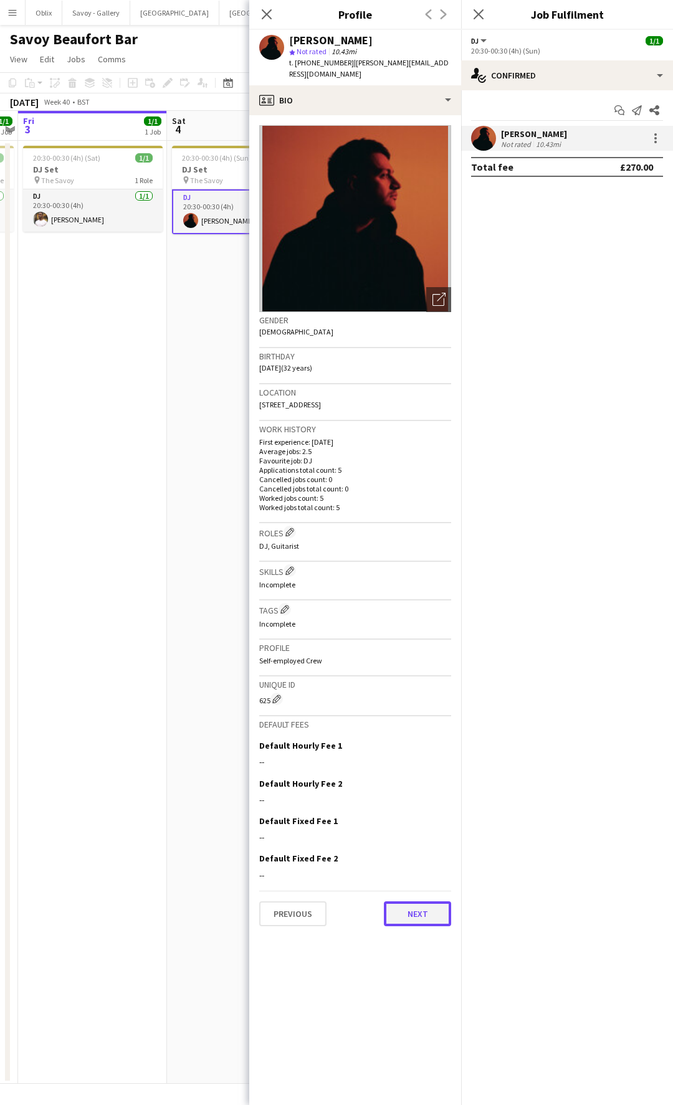
click at [417, 907] on button "Next" at bounding box center [417, 913] width 67 height 25
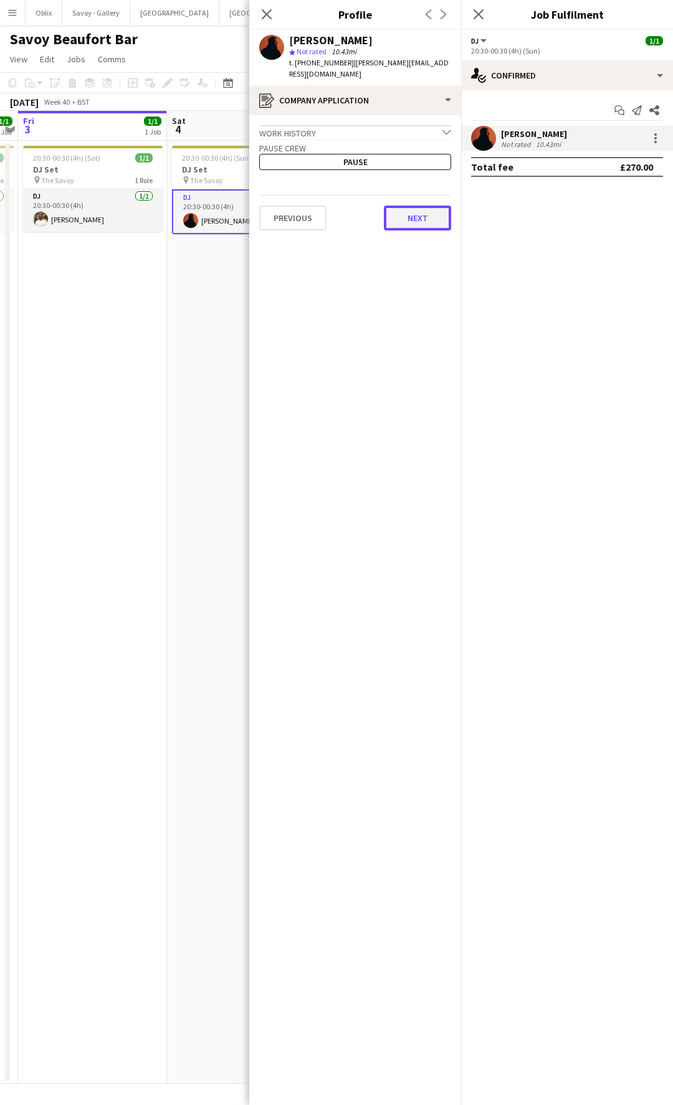
click at [440, 209] on button "Next" at bounding box center [417, 218] width 67 height 25
click at [432, 205] on button "Next" at bounding box center [417, 210] width 67 height 25
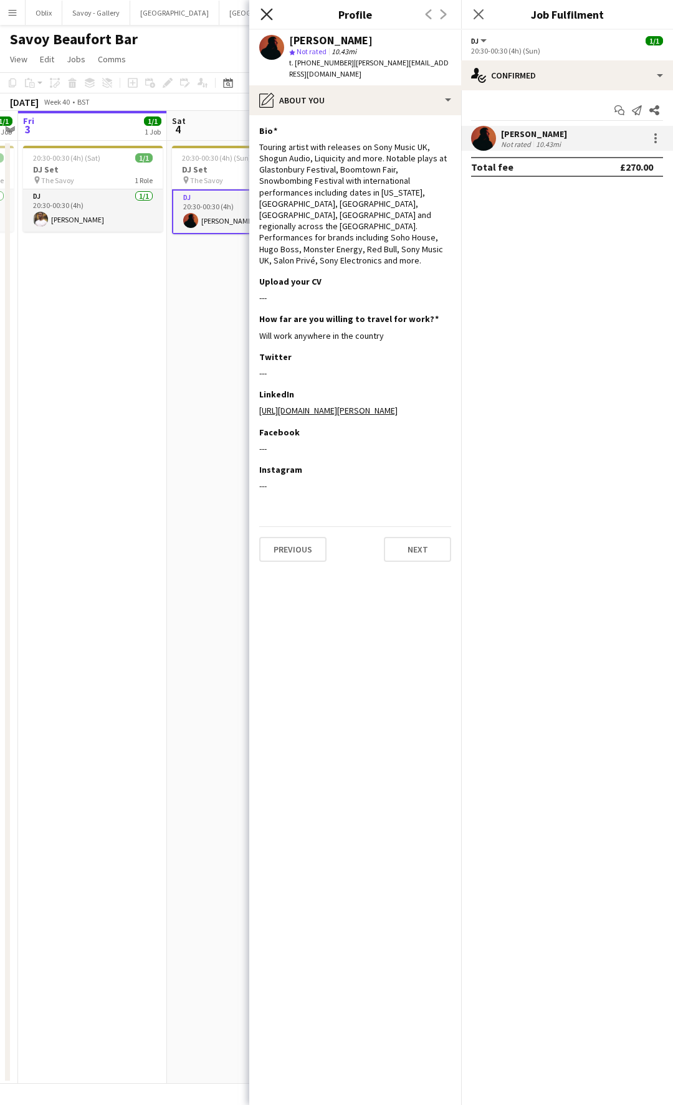
click at [268, 16] on icon at bounding box center [266, 14] width 12 height 12
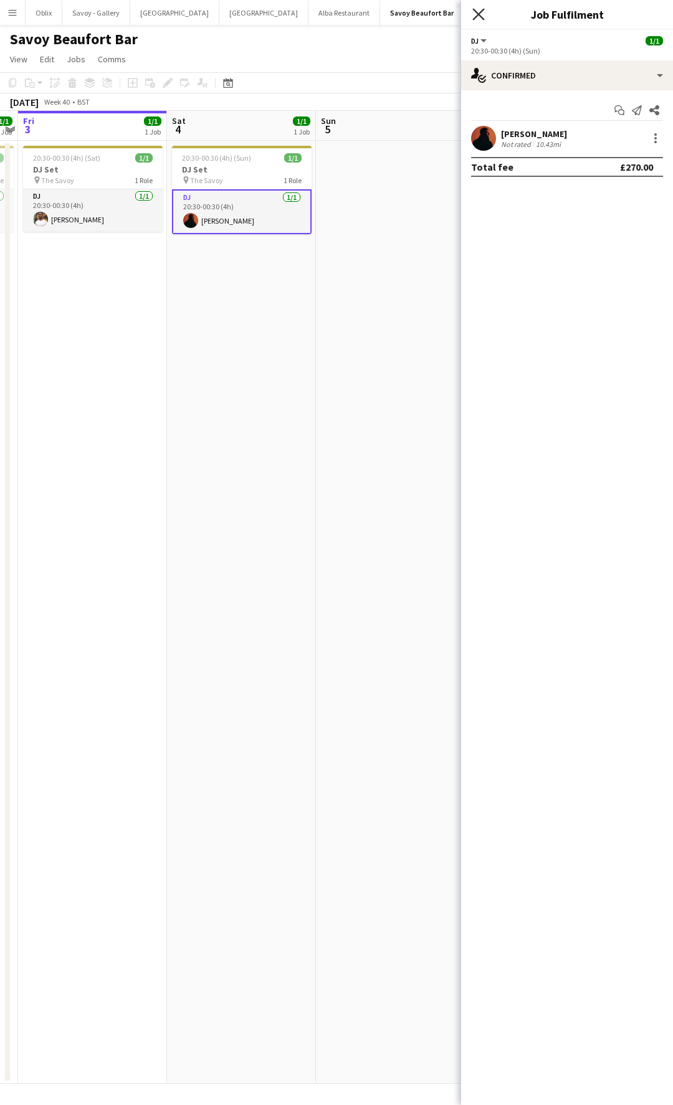
click at [473, 12] on icon "Close pop-in" at bounding box center [478, 14] width 12 height 12
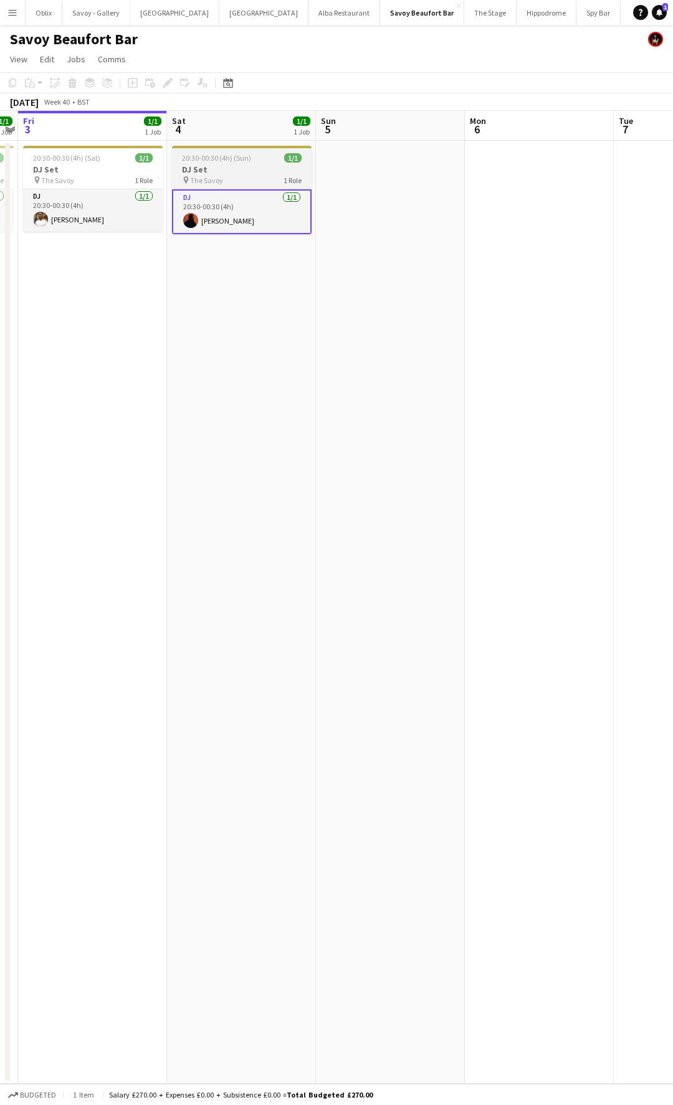
click at [238, 169] on h3 "DJ Set" at bounding box center [242, 169] width 140 height 11
click at [163, 78] on icon "Edit" at bounding box center [168, 83] width 10 height 10
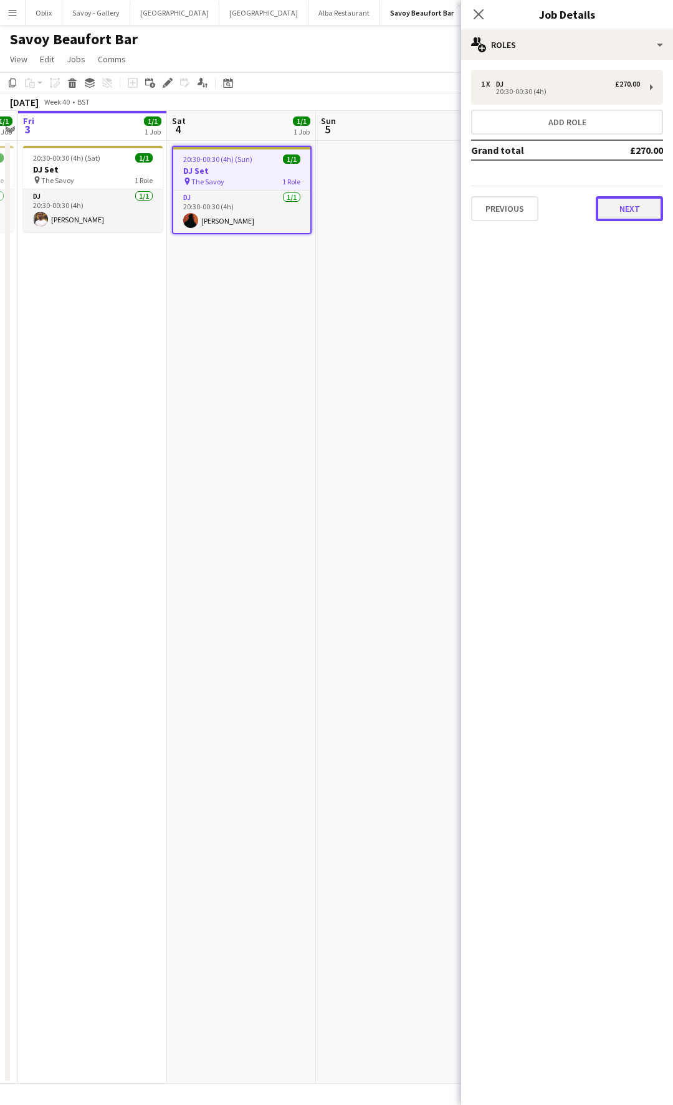
click at [625, 207] on button "Next" at bounding box center [628, 208] width 67 height 25
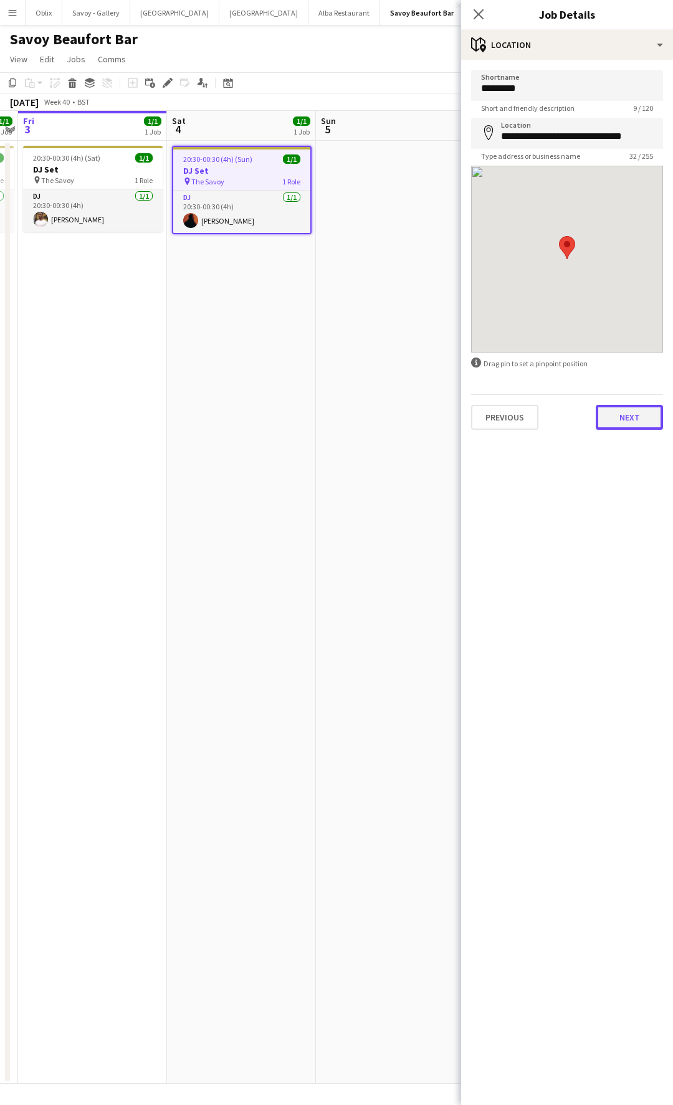
click at [641, 422] on button "Next" at bounding box center [628, 417] width 67 height 25
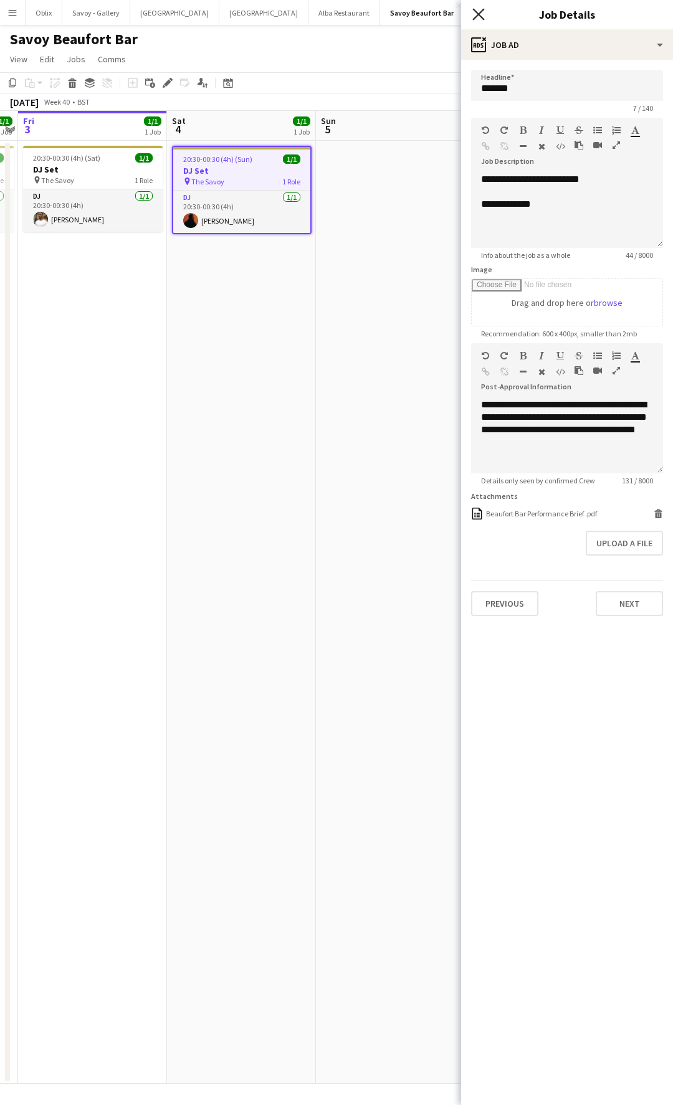
click at [479, 15] on icon at bounding box center [478, 14] width 12 height 12
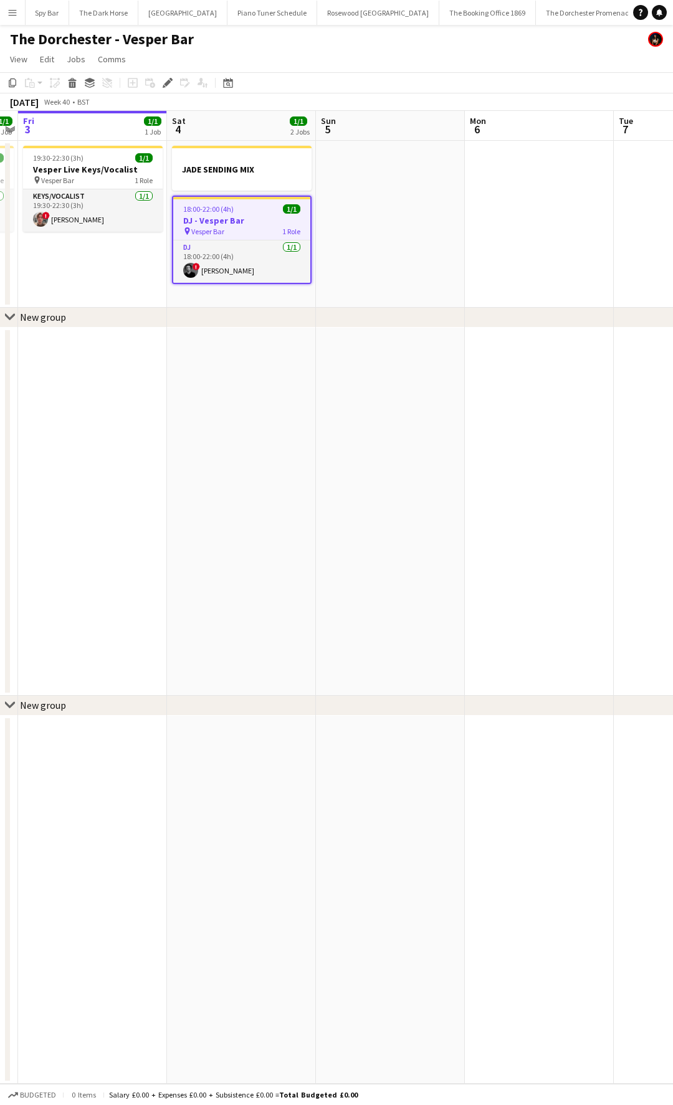
scroll to position [0, 557]
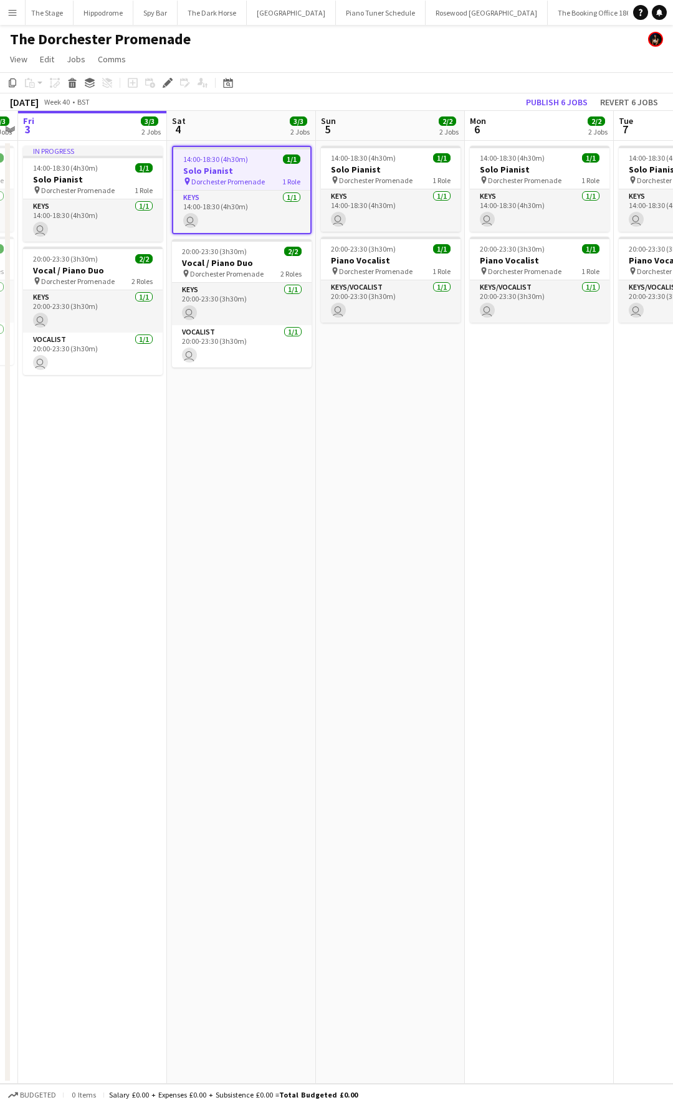
scroll to position [0, 450]
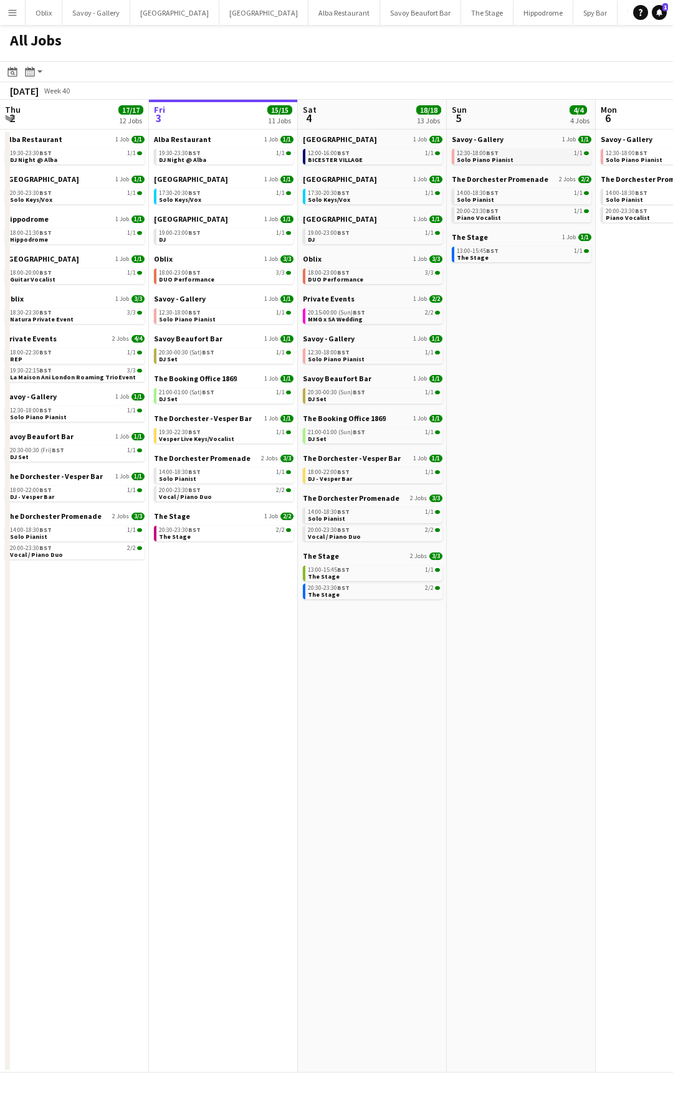
click at [502, 159] on span "Solo Piano Pianist" at bounding box center [485, 160] width 57 height 8
click at [528, 201] on link "14:00-18:30 BST 1/1 Solo Pianist" at bounding box center [523, 196] width 132 height 14
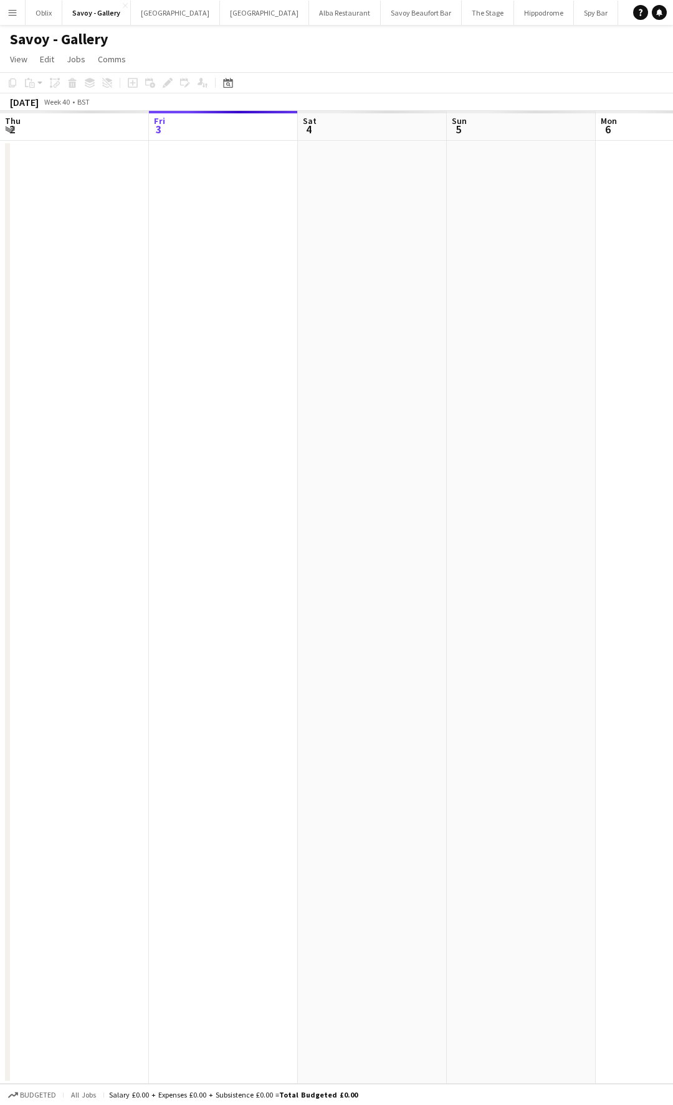
scroll to position [0, 428]
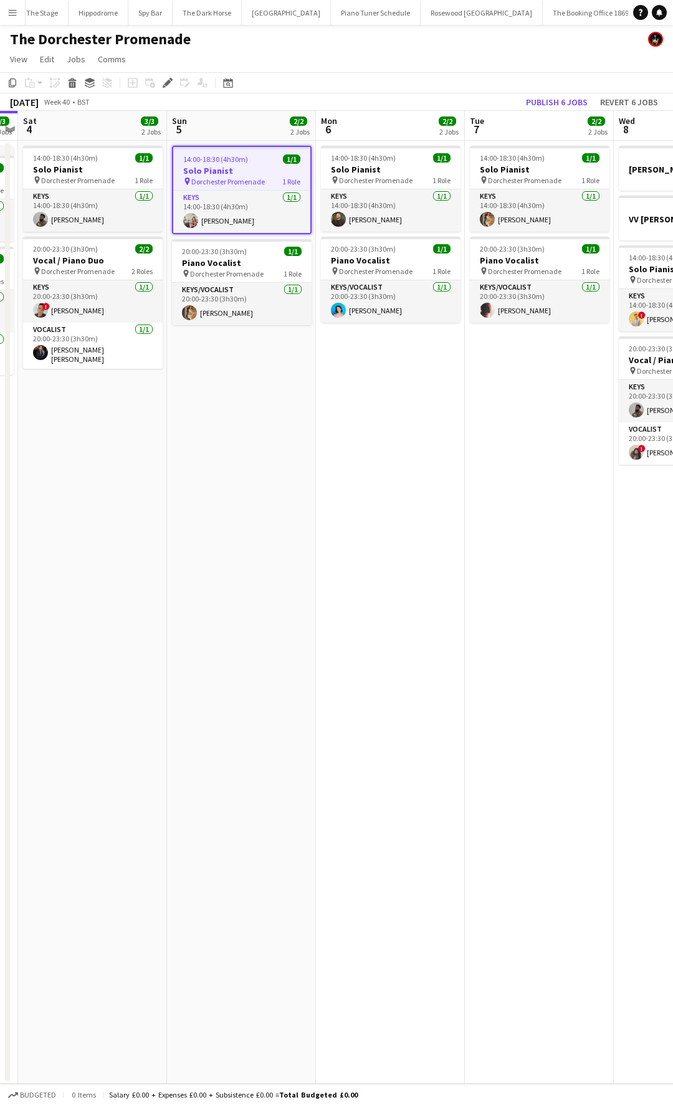
scroll to position [0, 450]
